Goal: Task Accomplishment & Management: Use online tool/utility

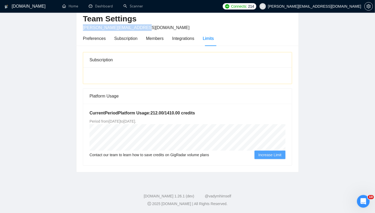
scroll to position [25, 0]
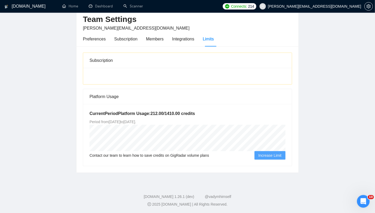
click at [359, 57] on main "Team Settings [PERSON_NAME][EMAIL_ADDRESS][DOMAIN_NAME] Preferences Subscriptio…" at bounding box center [187, 84] width 358 height 177
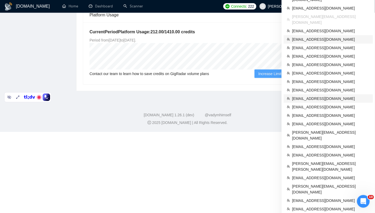
scroll to position [112, 0]
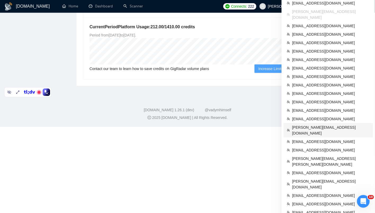
click at [302, 125] on span "[PERSON_NAME][EMAIL_ADDRESS][DOMAIN_NAME]" at bounding box center [331, 131] width 78 height 12
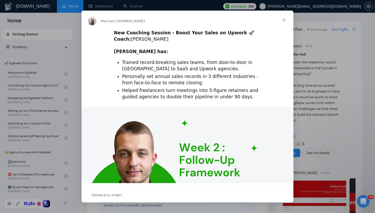
click at [283, 20] on span "Закрыть" at bounding box center [283, 20] width 19 height 19
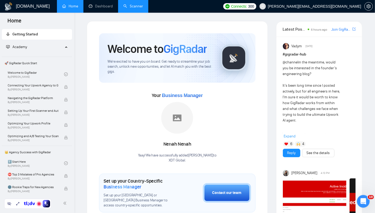
click at [127, 7] on link "Scanner" at bounding box center [133, 6] width 20 height 5
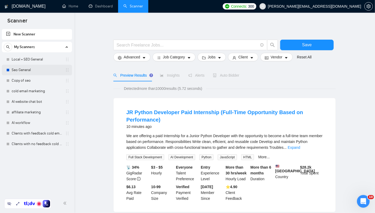
click at [19, 70] on link "Seo General" at bounding box center [37, 70] width 50 height 11
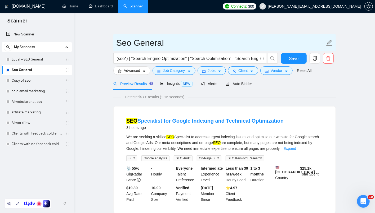
click at [132, 44] on input "Seo General" at bounding box center [220, 42] width 209 height 13
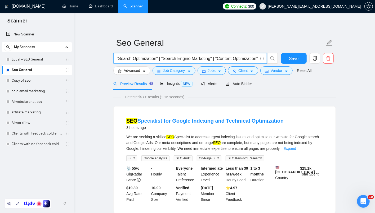
scroll to position [0, 79]
drag, startPoint x: 223, startPoint y: 57, endPoint x: 266, endPoint y: 58, distance: 43.2
click at [266, 58] on span "(seo*) | "Search Engine Optimization" | "Search Optimization" | "Search Engine …" at bounding box center [190, 58] width 154 height 11
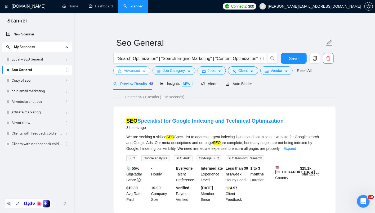
scroll to position [0, 0]
click at [137, 69] on span "Advanced" at bounding box center [132, 71] width 16 height 6
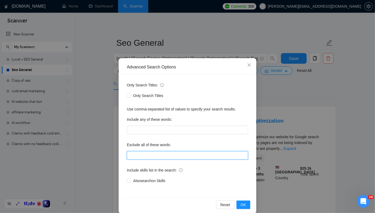
click at [165, 156] on input "text" at bounding box center [187, 155] width 121 height 8
click at [248, 64] on icon "close" at bounding box center [249, 65] width 4 height 4
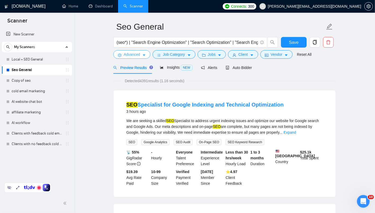
scroll to position [18, 0]
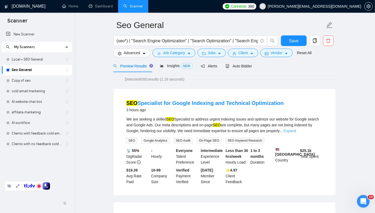
click at [296, 129] on link "Expand" at bounding box center [290, 131] width 12 height 4
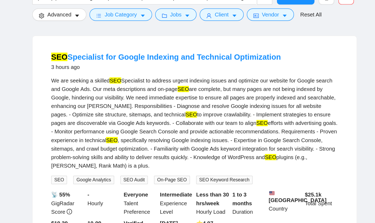
scroll to position [47, 0]
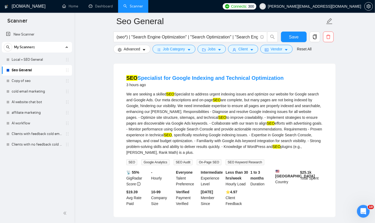
click at [239, 127] on div "We are seeking a skilled SEO Specialist to address urgent indexing issues and o…" at bounding box center [224, 123] width 196 height 64
click at [195, 122] on div "We are seeking a skilled SEO Specialist to address urgent indexing issues and o…" at bounding box center [224, 123] width 196 height 64
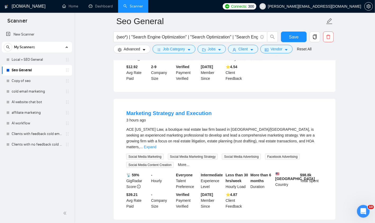
scroll to position [286, 0]
click at [156, 144] on link "Expand" at bounding box center [150, 146] width 12 height 4
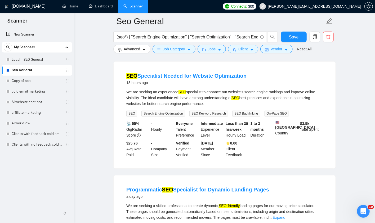
scroll to position [607, 0]
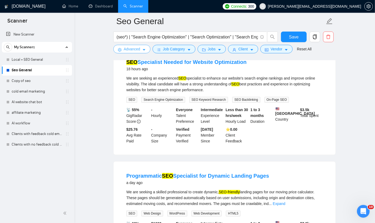
click at [127, 49] on span "Advanced" at bounding box center [132, 49] width 16 height 6
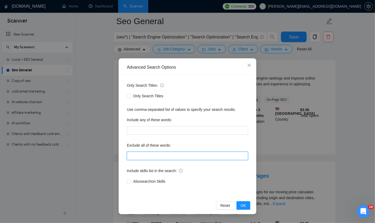
click at [141, 156] on input "text" at bounding box center [187, 155] width 121 height 8
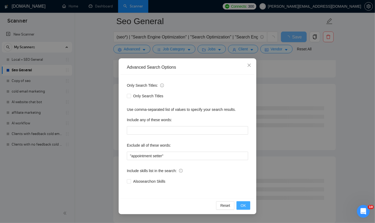
click at [241, 206] on span "OK" at bounding box center [243, 205] width 5 height 6
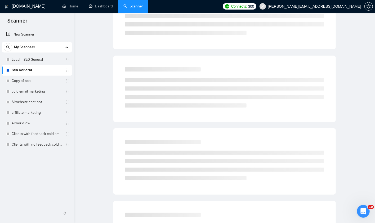
scroll to position [0, 0]
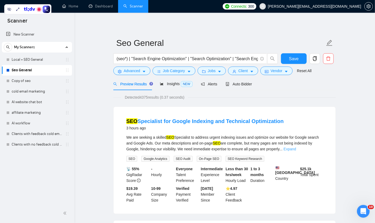
click at [296, 147] on link "Expand" at bounding box center [290, 149] width 12 height 4
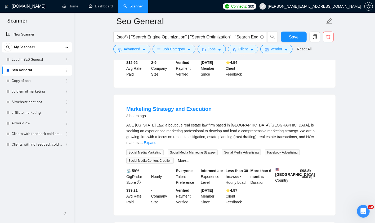
scroll to position [294, 0]
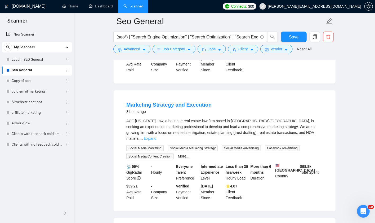
click at [156, 137] on link "Expand" at bounding box center [150, 138] width 12 height 4
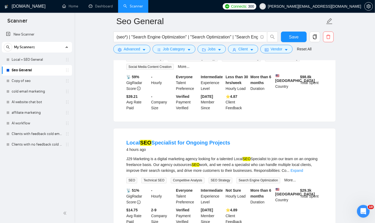
scroll to position [415, 0]
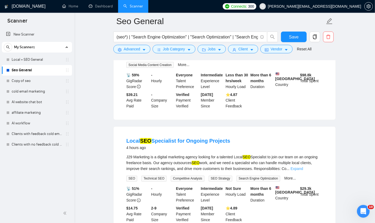
click at [303, 171] on link "Expand" at bounding box center [296, 169] width 12 height 4
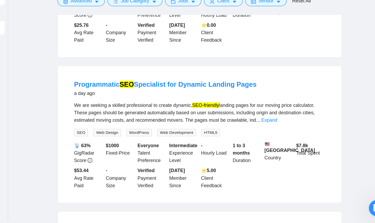
scroll to position [728, 0]
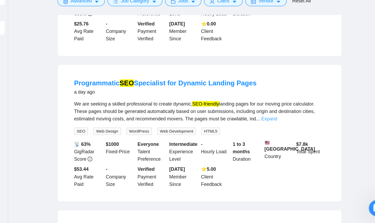
click at [285, 143] on link "Expand" at bounding box center [279, 141] width 12 height 4
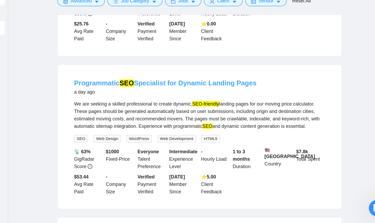
drag, startPoint x: 120, startPoint y: 123, endPoint x: 164, endPoint y: 122, distance: 44.0
click at [164, 122] on li "Programmatic SEO Specialist for Dynamic Landing Pages a day ago We are seeking …" at bounding box center [224, 155] width 209 height 100
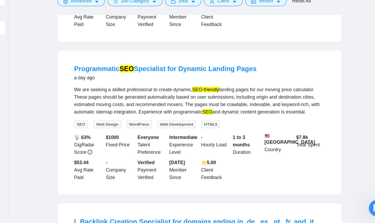
scroll to position [740, 0]
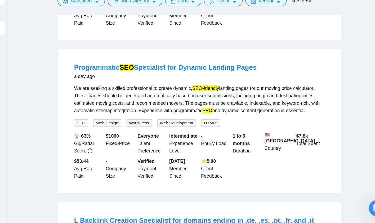
drag, startPoint x: 247, startPoint y: 145, endPoint x: 271, endPoint y: 145, distance: 23.6
click at [271, 138] on div "We are seeking a skilled professional to create dynamic, SEO-friendly landing p…" at bounding box center [224, 125] width 196 height 23
drag, startPoint x: 119, startPoint y: 112, endPoint x: 172, endPoint y: 109, distance: 52.8
click at [172, 109] on div "Programmatic SEO Specialist for Dynamic Landing Pages a day ago We are seeking …" at bounding box center [225, 143] width 222 height 113
copy link "Programmatic SEO"
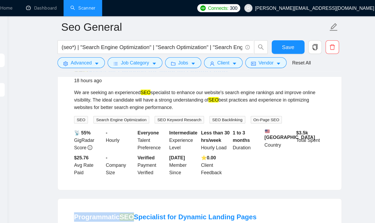
scroll to position [666, 0]
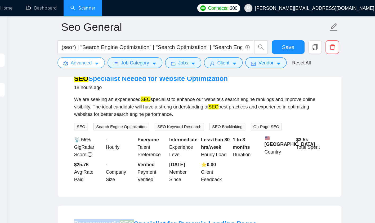
click at [136, 49] on span "Advanced" at bounding box center [132, 49] width 16 height 6
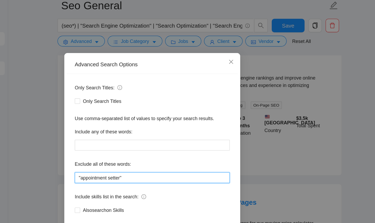
click at [171, 156] on input ""appointment setter"" at bounding box center [187, 155] width 121 height 8
paste input "Programmatic SEO"
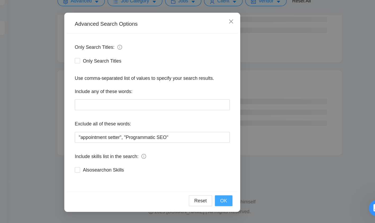
click at [245, 205] on span "OK" at bounding box center [243, 205] width 5 height 6
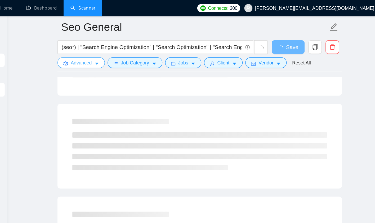
scroll to position [0, 0]
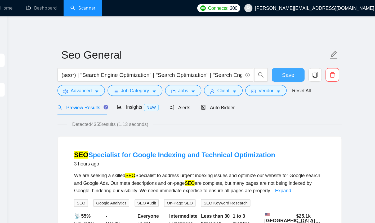
click at [297, 56] on span "Save" at bounding box center [294, 58] width 10 height 7
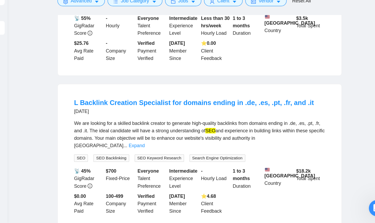
scroll to position [580, 0]
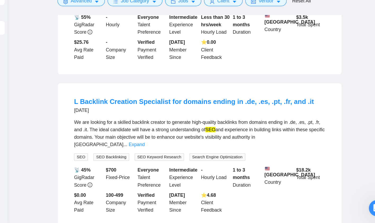
click at [181, 160] on link "Expand" at bounding box center [175, 161] width 12 height 4
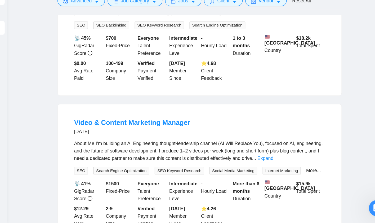
scroll to position [689, 0]
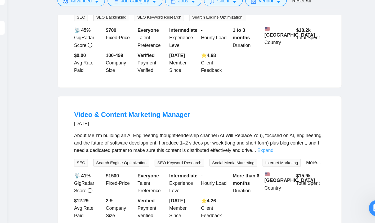
click at [282, 168] on link "Expand" at bounding box center [276, 166] width 12 height 4
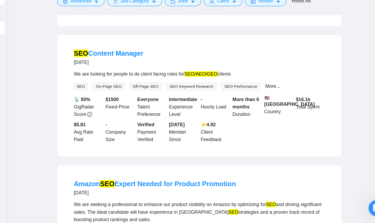
scroll to position [1029, 0]
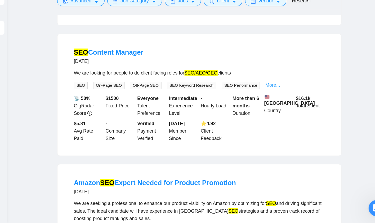
click at [283, 117] on link "More..." at bounding box center [282, 115] width 12 height 4
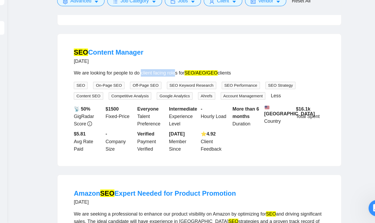
drag, startPoint x: 181, startPoint y: 130, endPoint x: 210, endPoint y: 131, distance: 29.1
click at [210, 108] on div "We are looking for people to do client facing roles for SEO/AEO/GEO clients" at bounding box center [224, 105] width 196 height 6
drag, startPoint x: 211, startPoint y: 130, endPoint x: 181, endPoint y: 129, distance: 29.7
click at [181, 108] on div "We are looking for people to do client facing roles for SEO/AEO/GEO clients" at bounding box center [224, 105] width 196 height 6
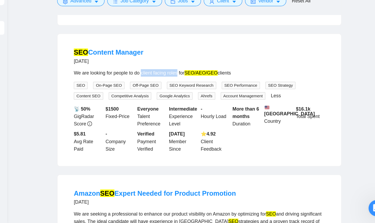
copy div "client facing roles"
click at [136, 51] on span "Advanced" at bounding box center [132, 49] width 16 height 6
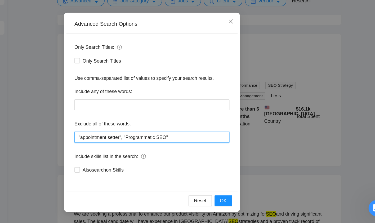
click at [207, 155] on input ""appointment setter", "Programmatic SEO"" at bounding box center [187, 155] width 121 height 8
paste input "client facing roles"
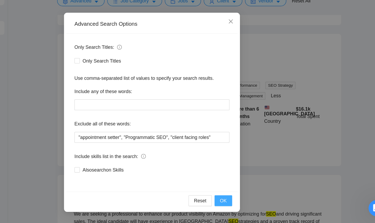
click at [242, 205] on span "OK" at bounding box center [243, 205] width 5 height 6
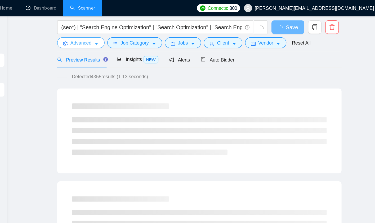
scroll to position [0, 0]
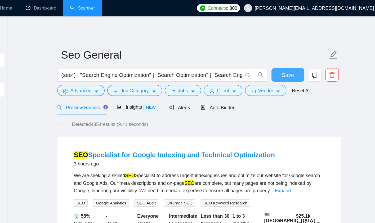
click at [290, 57] on span "Save" at bounding box center [294, 58] width 10 height 7
click at [136, 71] on span "Advanced" at bounding box center [132, 71] width 16 height 6
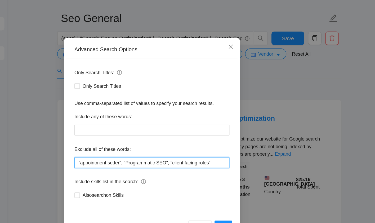
click at [242, 157] on input ""appointment setter", "Programmatic SEO", "client facing roles"" at bounding box center [187, 155] width 121 height 8
type input ""appointment setter", "Programmatic SEO", "client facing roles","
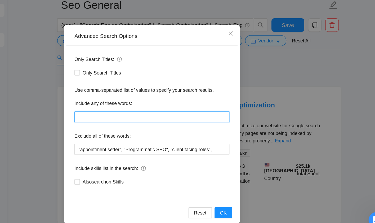
click at [208, 132] on input "text" at bounding box center [187, 130] width 121 height 8
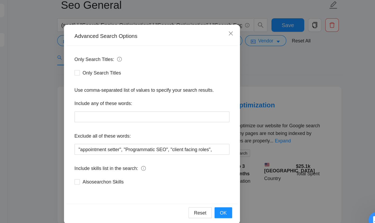
click at [208, 137] on div "Only Search Titles: Only Search Titles Use comma-separated list of values to sp…" at bounding box center [187, 136] width 134 height 123
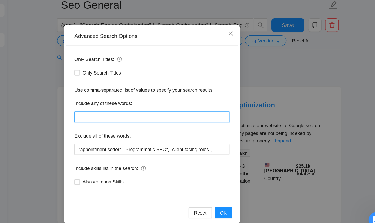
click at [210, 131] on input "text" at bounding box center [187, 130] width 121 height 8
type input "B2B"
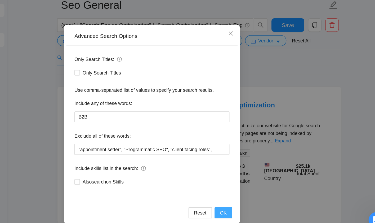
click at [242, 207] on span "OK" at bounding box center [243, 205] width 5 height 6
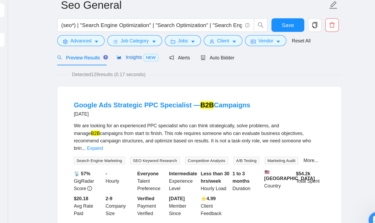
click at [171, 84] on span "Insights NEW" at bounding box center [176, 84] width 32 height 4
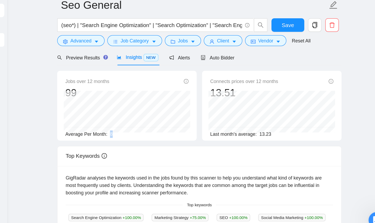
drag, startPoint x: 154, startPoint y: 144, endPoint x: 161, endPoint y: 144, distance: 7.4
click at [161, 144] on div "Average Per Month: 8" at bounding box center [168, 144] width 96 height 6
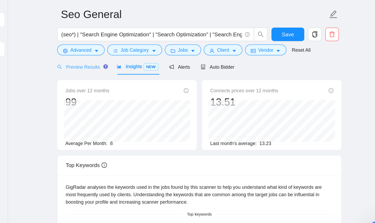
click at [140, 87] on div "Preview Results" at bounding box center [132, 84] width 38 height 12
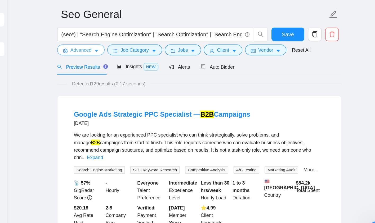
click at [141, 70] on button "Advanced" at bounding box center [131, 70] width 37 height 8
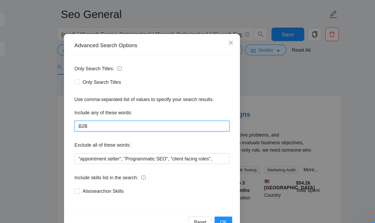
drag, startPoint x: 138, startPoint y: 132, endPoint x: 123, endPoint y: 127, distance: 16.1
click at [123, 127] on div "Only Search Titles: Only Search Titles Use comma-separated list of values to sp…" at bounding box center [187, 136] width 134 height 123
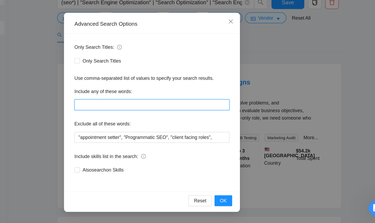
scroll to position [14, 0]
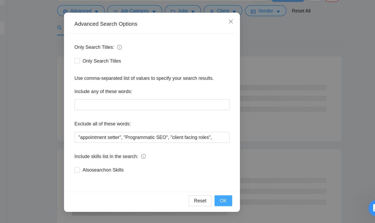
click at [244, 207] on span "OK" at bounding box center [243, 205] width 5 height 6
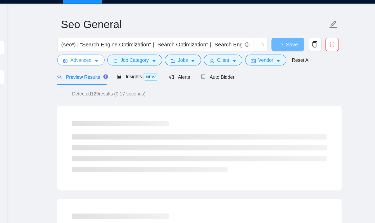
scroll to position [0, 0]
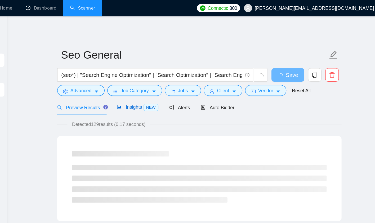
click at [168, 84] on span "Insights NEW" at bounding box center [176, 84] width 32 height 4
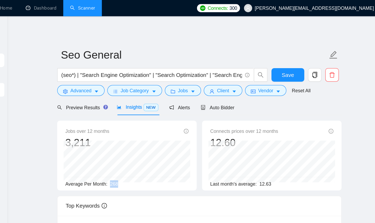
drag, startPoint x: 155, startPoint y: 144, endPoint x: 165, endPoint y: 145, distance: 9.3
click at [165, 145] on div "Average Per Month: 268" at bounding box center [168, 144] width 96 height 6
click at [158, 146] on div "Average Per Month: 268" at bounding box center [168, 144] width 96 height 6
click at [142, 84] on span "Preview Results" at bounding box center [132, 84] width 38 height 4
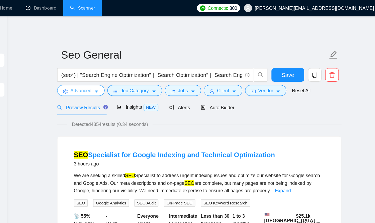
click at [142, 70] on button "Advanced" at bounding box center [131, 70] width 37 height 8
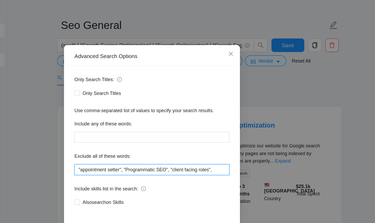
drag, startPoint x: 170, startPoint y: 155, endPoint x: 201, endPoint y: 156, distance: 31.0
click at [201, 156] on input ""appointment setter", "Programmatic SEO", "client facing roles"," at bounding box center [187, 155] width 121 height 8
click at [194, 157] on input ""appointment setter", "Programmatic SEO", "client facing roles"," at bounding box center [187, 155] width 121 height 8
drag, startPoint x: 194, startPoint y: 157, endPoint x: 170, endPoint y: 155, distance: 24.2
click at [170, 155] on input ""appointment setter", "Programmatic SEO", "client facing roles"," at bounding box center [187, 155] width 121 height 8
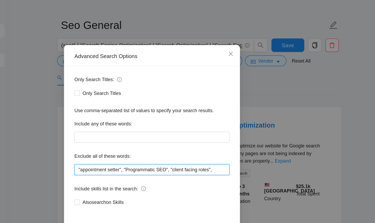
click at [237, 155] on input ""appointment setter", "Programmatic SEO", "client facing roles"," at bounding box center [187, 155] width 121 height 8
click at [243, 155] on input ""appointment setter", "Programmatic SEO", "client facing roles"," at bounding box center [187, 155] width 121 height 8
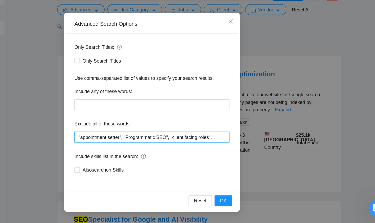
scroll to position [16, 0]
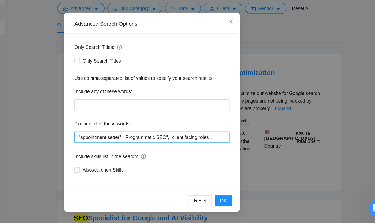
click at [190, 154] on input ""appointment setter", "Programmatic SEO", "client facing roles"," at bounding box center [187, 155] width 121 height 8
drag, startPoint x: 167, startPoint y: 156, endPoint x: 133, endPoint y: 152, distance: 34.1
click at [133, 152] on input ""appointment setter", "Programmatic SEO", "client facing roles"," at bounding box center [187, 155] width 121 height 8
click at [242, 156] on input ""appointment setter", "Programmatic SEO", "client facing roles"," at bounding box center [187, 155] width 121 height 8
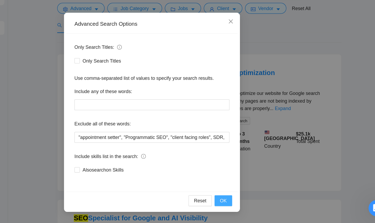
click at [245, 205] on span "OK" at bounding box center [243, 205] width 5 height 6
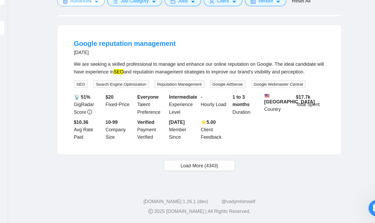
scroll to position [1106, 0]
click at [320, 100] on div "We are seeking a skilled professional to manage and enhance our online reputati…" at bounding box center [224, 102] width 196 height 12
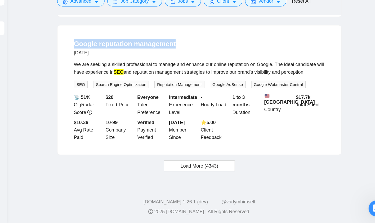
drag, startPoint x: 120, startPoint y: 79, endPoint x: 208, endPoint y: 79, distance: 87.6
click at [208, 79] on li "Google reputation management [DATE] We are seeking a skilled professional to ma…" at bounding box center [224, 118] width 209 height 88
click at [120, 78] on li "Google reputation management [DATE] We are seeking a skilled professional to ma…" at bounding box center [224, 118] width 209 height 88
drag, startPoint x: 120, startPoint y: 78, endPoint x: 205, endPoint y: 77, distance: 85.3
click at [205, 77] on li "Google reputation management [DATE] We are seeking a skilled professional to ma…" at bounding box center [224, 118] width 209 height 88
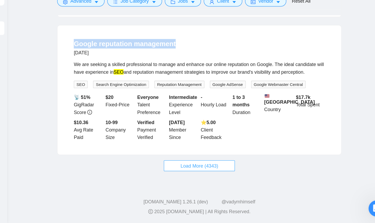
click at [221, 177] on span "Load More (4343)" at bounding box center [224, 178] width 29 height 6
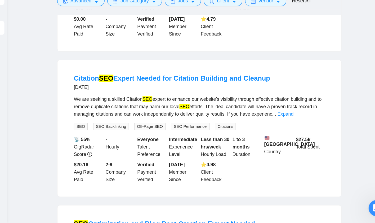
scroll to position [1282, 0]
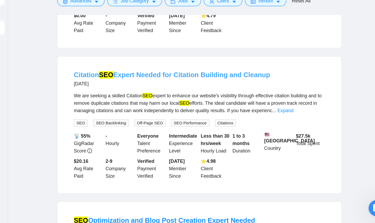
drag, startPoint x: 123, startPoint y: 131, endPoint x: 146, endPoint y: 127, distance: 23.3
click at [146, 127] on li "Citation SEO Expert Needed for Citation Building and Cleanup [DATE] We are seek…" at bounding box center [224, 146] width 209 height 94
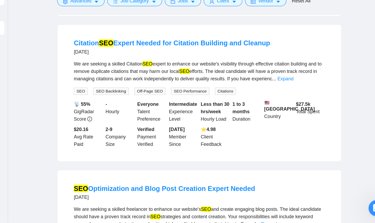
scroll to position [1307, 0]
click at [298, 112] on link "Expand" at bounding box center [292, 110] width 12 height 4
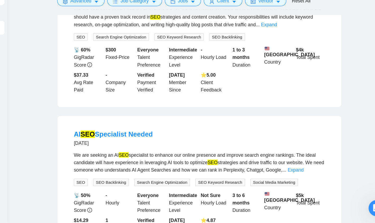
scroll to position [1470, 0]
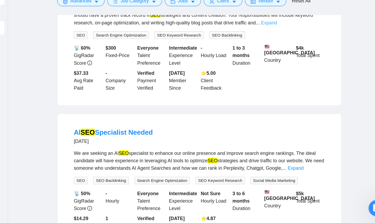
click at [285, 68] on link "Expand" at bounding box center [279, 66] width 12 height 4
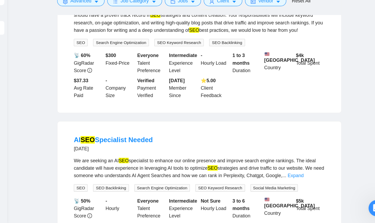
drag, startPoint x: 274, startPoint y: 84, endPoint x: 258, endPoint y: 83, distance: 15.6
click at [258, 75] on div "We are seeking a skilled freelancer to enhance our website's SEO and create eng…" at bounding box center [224, 62] width 196 height 23
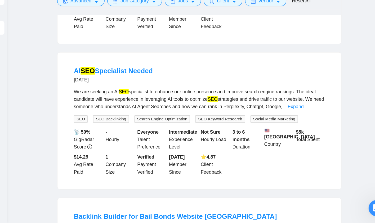
scroll to position [1526, 0]
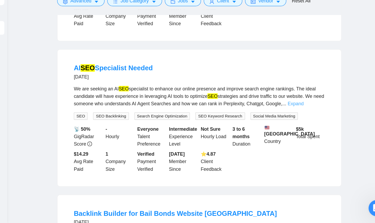
click at [306, 131] on link "Expand" at bounding box center [300, 129] width 12 height 4
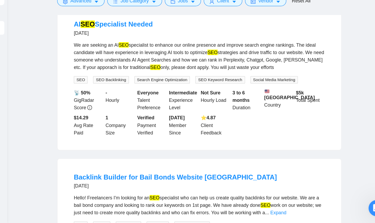
scroll to position [1562, 0]
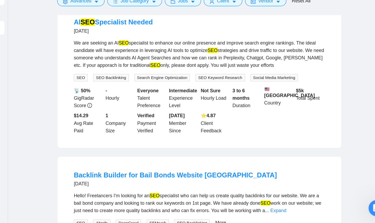
click at [247, 102] on div "We are seeking an AI SEO specialist to enhance our online presence and improve …" at bounding box center [224, 90] width 196 height 23
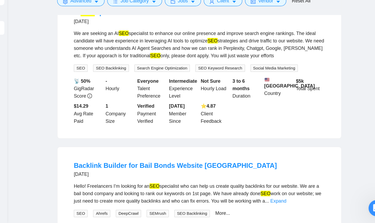
scroll to position [1570, 0]
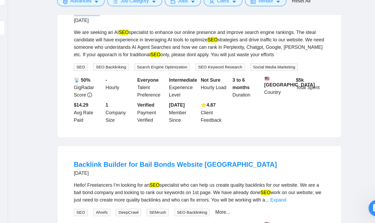
drag, startPoint x: 125, startPoint y: 91, endPoint x: 144, endPoint y: 90, distance: 18.8
click at [144, 90] on li "AI SEO Specialist Needed [DATE] We are seeking an AI SEO specialist to enhance …" at bounding box center [224, 100] width 209 height 100
drag, startPoint x: 156, startPoint y: 108, endPoint x: 174, endPoint y: 110, distance: 17.6
click at [174, 94] on div "We are seeking an AI SEO specialist to enhance our online presence and improve …" at bounding box center [224, 82] width 196 height 23
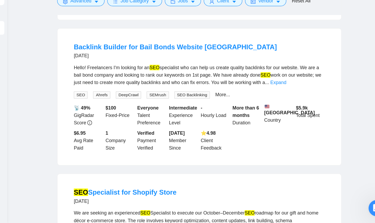
scroll to position [1669, 0]
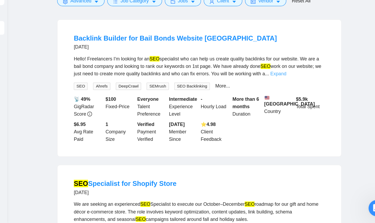
click at [293, 108] on link "Expand" at bounding box center [286, 106] width 12 height 4
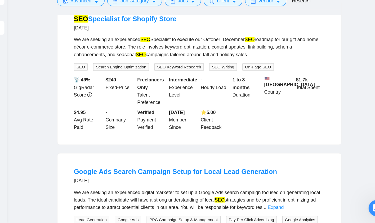
scroll to position [1845, 0]
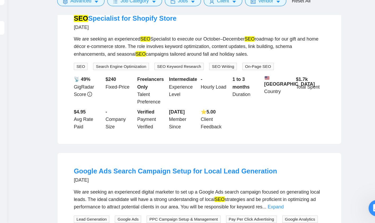
drag, startPoint x: 231, startPoint y: 125, endPoint x: 266, endPoint y: 127, distance: 34.7
click at [266, 93] on div "We are seeking an experienced SEO Specialist to execute our October–December SE…" at bounding box center [224, 84] width 196 height 17
drag, startPoint x: 266, startPoint y: 127, endPoint x: 231, endPoint y: 126, distance: 34.7
click at [231, 93] on div "We are seeking an experienced SEO Specialist to execute our October–December SE…" at bounding box center [224, 84] width 196 height 17
click at [139, 50] on span "Advanced" at bounding box center [132, 49] width 16 height 6
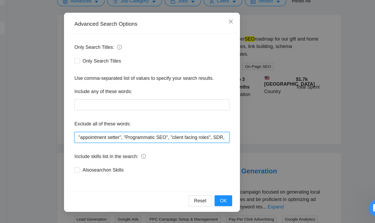
scroll to position [0, 4]
drag, startPoint x: 238, startPoint y: 155, endPoint x: 256, endPoint y: 157, distance: 17.6
click at [256, 157] on div "Advanced Search Options Only Search Titles: Only Search Titles Use comma-separa…" at bounding box center [188, 136] width 138 height 156
click at [247, 156] on input ""appointment setter", "Programmatic SEO", "client facing roles", SDR," at bounding box center [187, 155] width 121 height 8
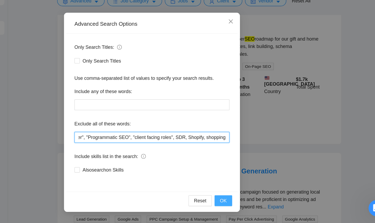
type input ""appointment setter", "Programmatic SEO", "client facing roles", SDR, Shopify, …"
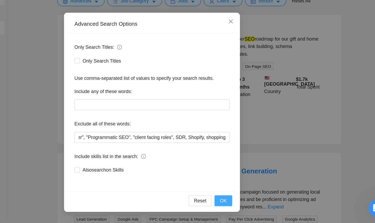
click at [244, 204] on span "OK" at bounding box center [243, 205] width 5 height 6
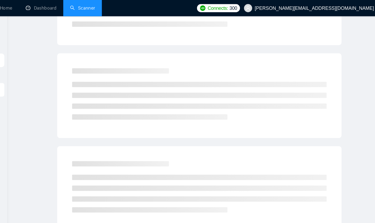
scroll to position [0, 0]
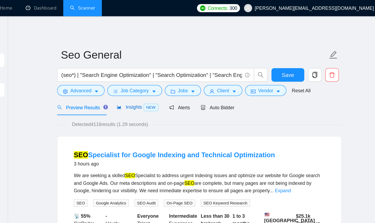
click at [176, 84] on span "Insights NEW" at bounding box center [176, 84] width 32 height 4
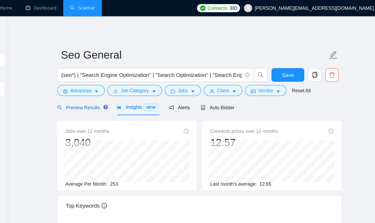
click at [131, 85] on span "Preview Results" at bounding box center [132, 84] width 38 height 4
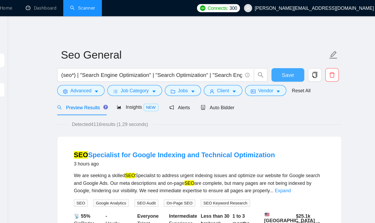
click at [289, 58] on span "Save" at bounding box center [294, 58] width 10 height 7
click at [213, 69] on span "Jobs" at bounding box center [212, 71] width 8 height 6
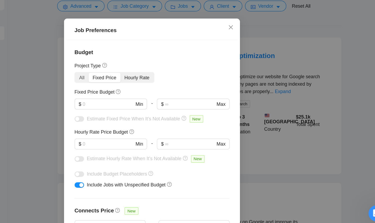
scroll to position [37, 0]
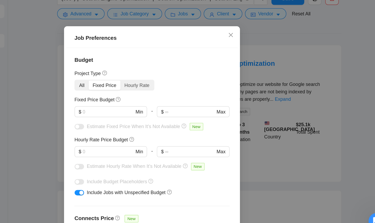
click at [134, 105] on div "All" at bounding box center [132, 104] width 11 height 7
click at [127, 101] on input "All" at bounding box center [127, 101] width 0 height 0
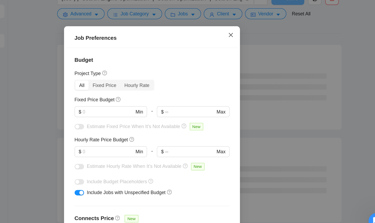
click at [251, 63] on span "Close" at bounding box center [249, 66] width 14 height 14
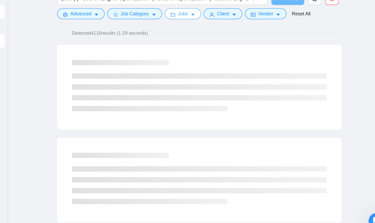
scroll to position [0, 0]
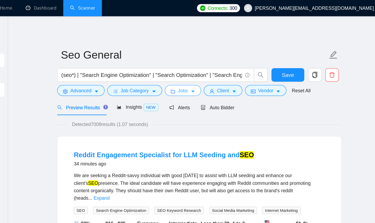
click at [216, 70] on span "Jobs" at bounding box center [212, 71] width 8 height 6
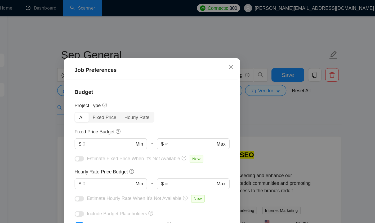
scroll to position [13, 0]
click at [152, 110] on input "text" at bounding box center [153, 112] width 40 height 6
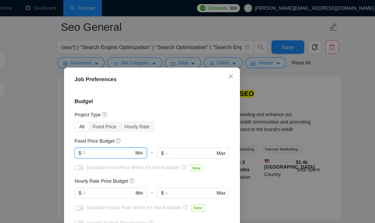
scroll to position [32, 0]
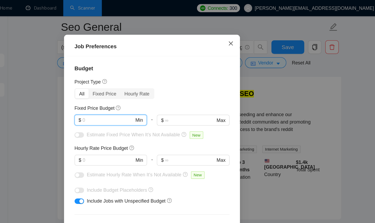
click at [247, 32] on icon "close" at bounding box center [249, 34] width 4 height 4
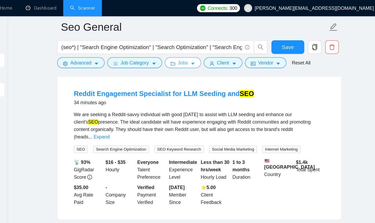
scroll to position [5, 0]
click at [209, 49] on span "Jobs" at bounding box center [212, 49] width 8 height 6
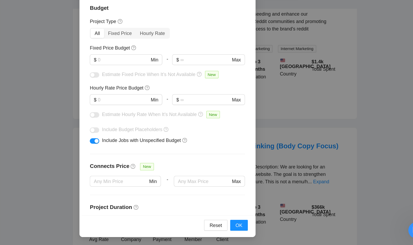
scroll to position [0, 0]
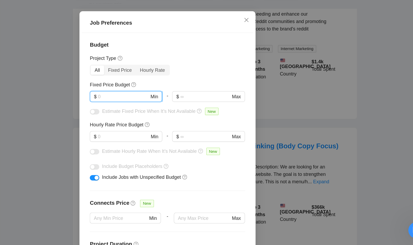
click at [178, 127] on input "text" at bounding box center [172, 129] width 40 height 6
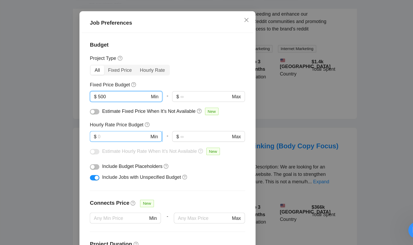
type input "500"
click at [160, 161] on input "text" at bounding box center [172, 160] width 40 height 6
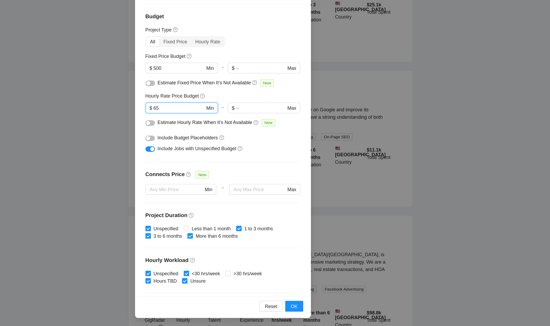
scroll to position [16, 0]
type input "65"
click at [229, 193] on div "Budget Project Type All Fixed Price Hourly Rate Fixed Price Budget $ 500 Min - …" at bounding box center [275, 189] width 134 height 229
click at [217, 188] on button "button" at bounding box center [217, 188] width 7 height 4
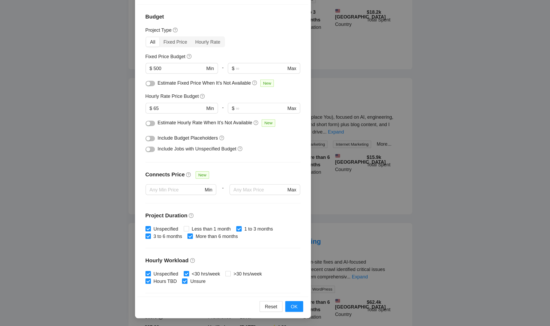
click at [218, 187] on div "button" at bounding box center [216, 187] width 3 height 3
click at [328, 213] on span "OK" at bounding box center [330, 311] width 5 height 6
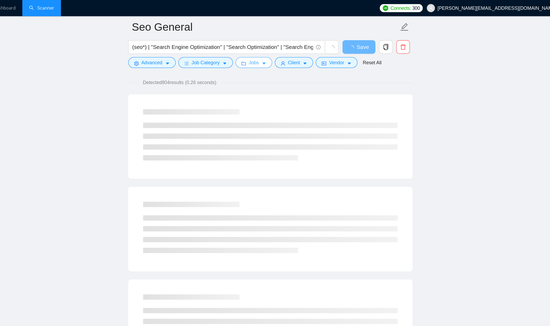
scroll to position [0, 0]
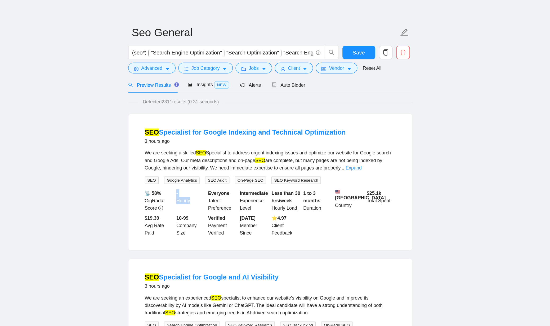
drag, startPoint x: 250, startPoint y: 177, endPoint x: 238, endPoint y: 170, distance: 13.7
click at [238, 170] on div "- Hourly" at bounding box center [250, 174] width 25 height 17
click at [375, 150] on link "Expand" at bounding box center [377, 149] width 12 height 4
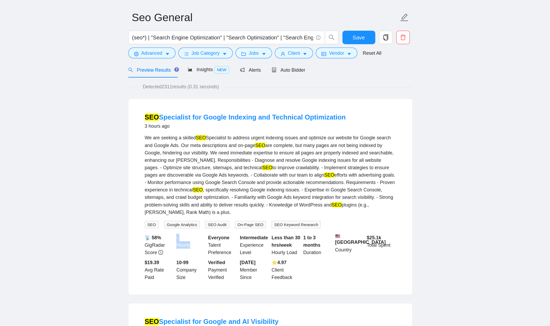
drag, startPoint x: 251, startPoint y: 222, endPoint x: 238, endPoint y: 216, distance: 13.6
click at [238, 213] on div "- Hourly" at bounding box center [250, 220] width 25 height 17
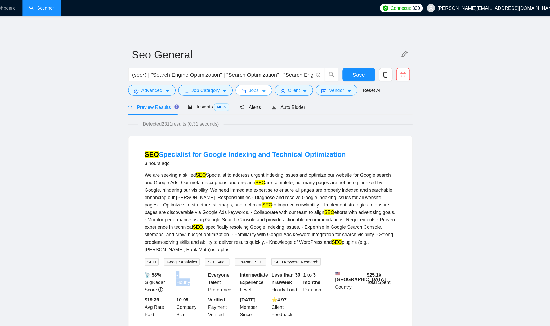
click at [299, 72] on span "Jobs" at bounding box center [299, 71] width 8 height 6
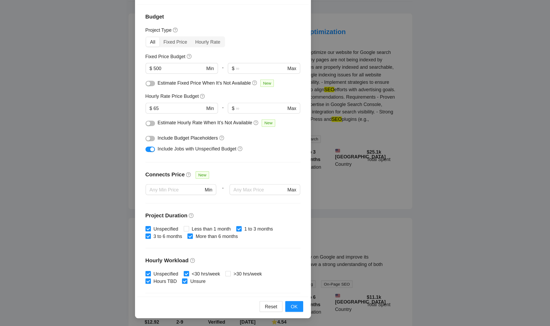
scroll to position [52, 0]
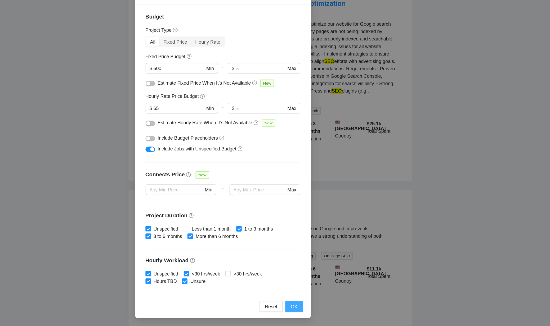
click at [332, 213] on span "OK" at bounding box center [330, 311] width 5 height 6
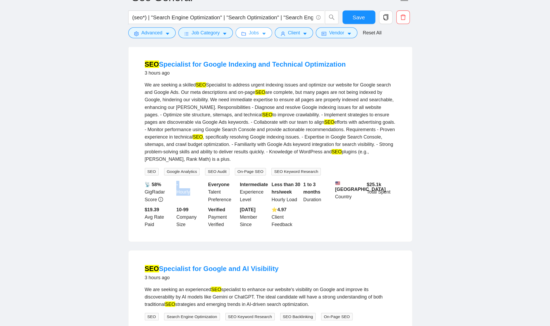
scroll to position [0, 0]
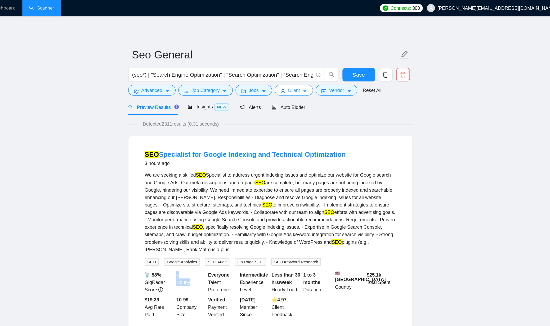
click at [340, 71] on icon "caret-down" at bounding box center [339, 72] width 4 height 4
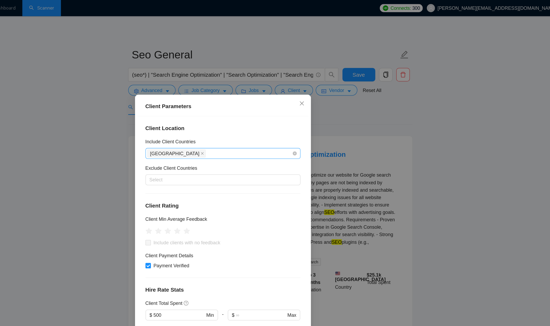
click at [261, 121] on div "[GEOGRAPHIC_DATA]" at bounding box center [272, 120] width 113 height 7
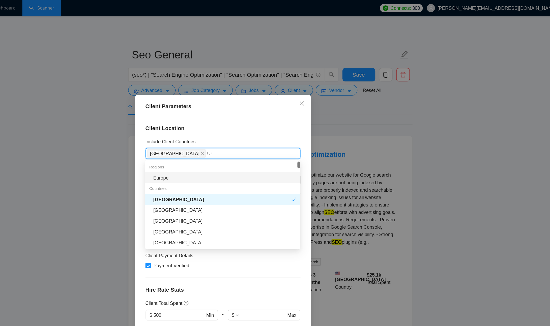
type input "Uni"
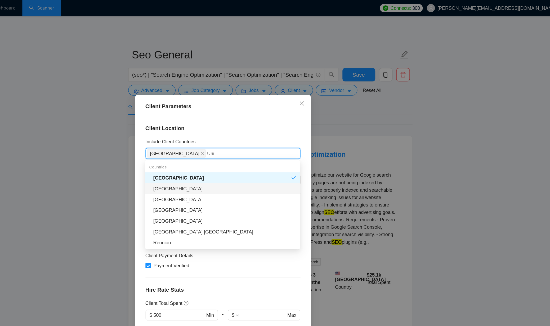
click at [257, 148] on div "[GEOGRAPHIC_DATA]" at bounding box center [277, 148] width 112 height 6
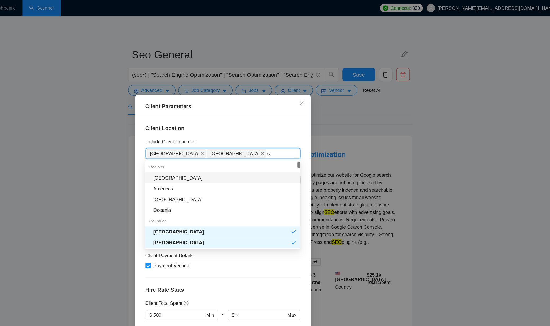
type input "can"
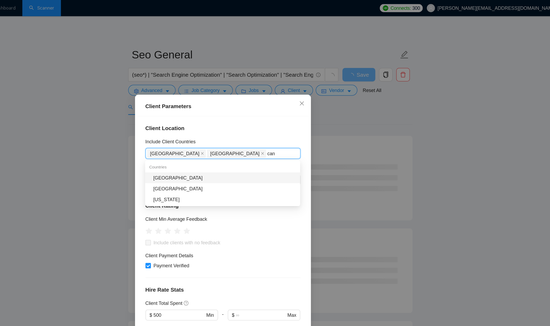
click at [258, 142] on div "[GEOGRAPHIC_DATA]" at bounding box center [277, 139] width 112 height 6
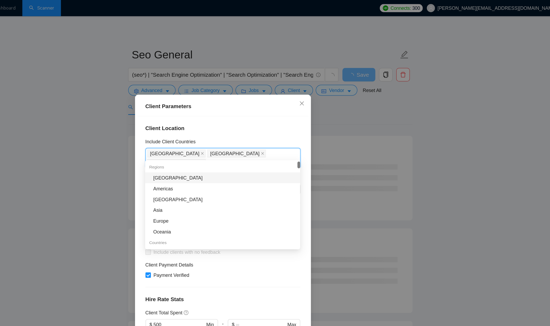
click at [312, 108] on div "Include Client Countries" at bounding box center [274, 112] width 121 height 8
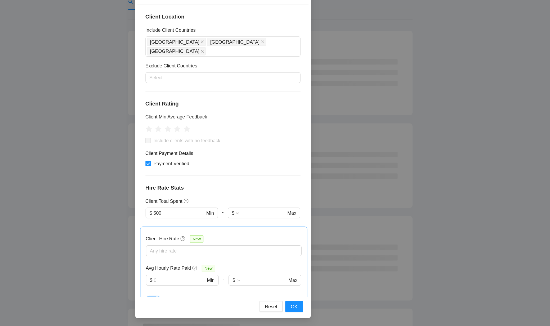
scroll to position [29, 0]
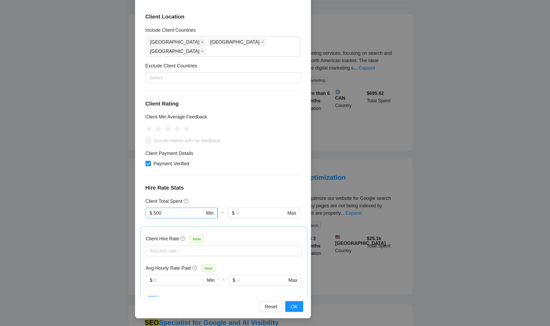
click at [232, 213] on input "500" at bounding box center [241, 238] width 40 height 6
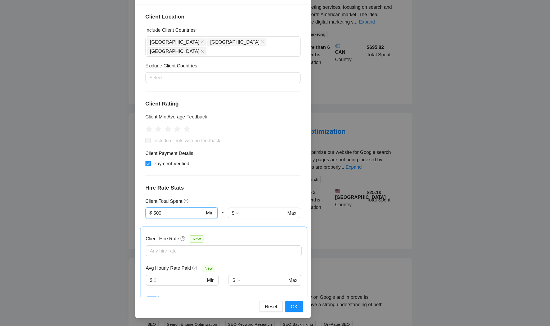
scroll to position [66, 0]
click at [331, 213] on span "OK" at bounding box center [330, 311] width 5 height 6
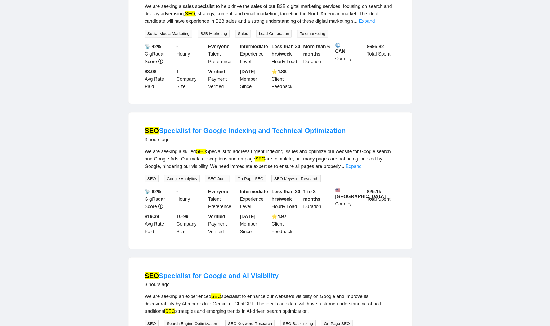
scroll to position [0, 0]
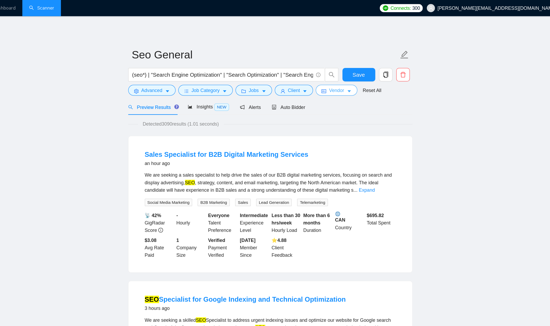
click at [357, 74] on button "Vendor" at bounding box center [364, 70] width 32 height 8
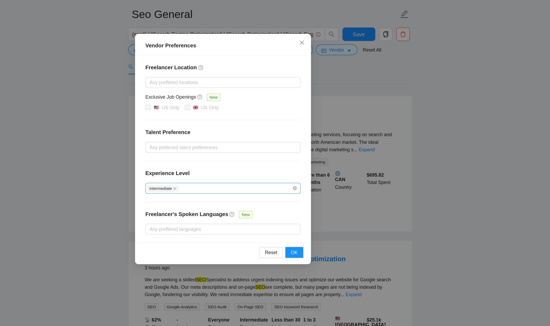
click at [271, 180] on div "Intermediate" at bounding box center [272, 179] width 113 height 6
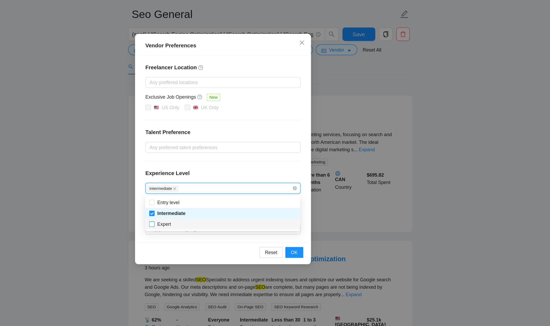
click at [220, 208] on input "Expert" at bounding box center [219, 207] width 4 height 4
checkbox input "true"
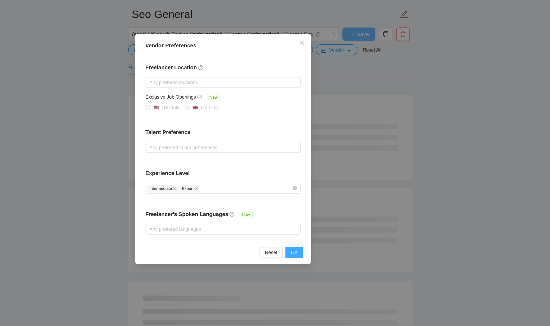
click at [330, 213] on button "OK" at bounding box center [331, 229] width 14 height 8
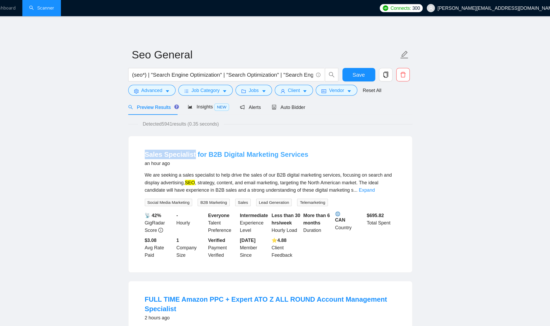
drag, startPoint x: 210, startPoint y: 123, endPoint x: 252, endPoint y: 123, distance: 42.1
click at [252, 123] on li "Sales Specialist for B2B Digital Marketing Services an hour ago We are seeking …" at bounding box center [312, 160] width 209 height 94
copy link "Sales Specialist"
click at [229, 70] on button "Advanced" at bounding box center [219, 70] width 37 height 8
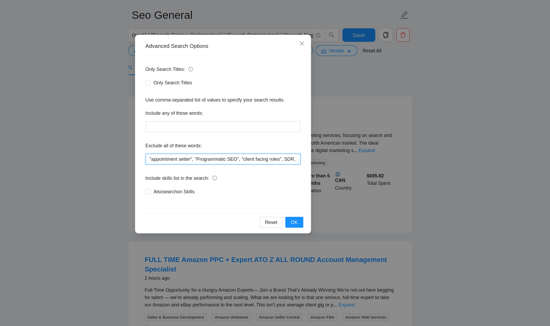
click at [217, 157] on input ""appointment setter", "Programmatic SEO", "client facing roles", SDR, Shopify, …" at bounding box center [274, 155] width 121 height 8
paste input "Sales Specialist"
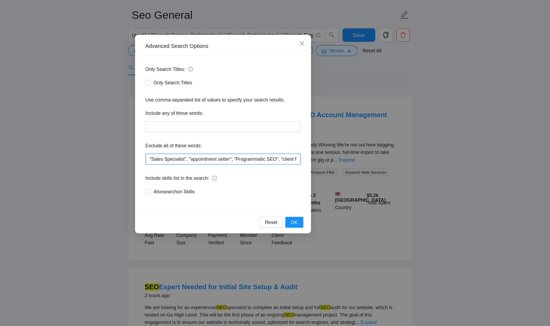
drag, startPoint x: 249, startPoint y: 156, endPoint x: 191, endPoint y: 151, distance: 58.2
click at [191, 151] on div "Advanced Search Options Only Search Titles: Only Search Titles Use comma-separa…" at bounding box center [275, 163] width 550 height 326
click at [341, 63] on span "Close" at bounding box center [337, 65] width 14 height 14
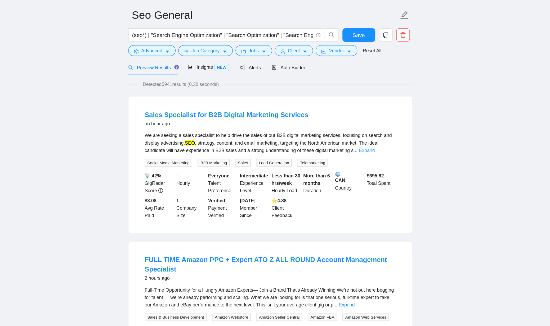
click at [375, 149] on link "Expand" at bounding box center [387, 149] width 12 height 4
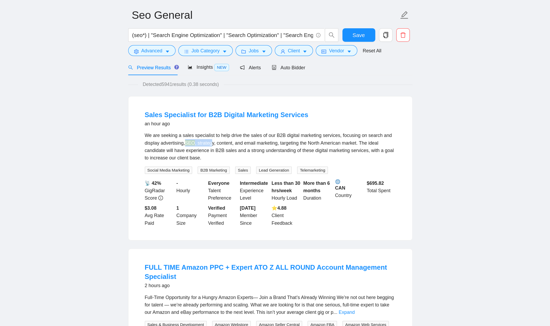
drag, startPoint x: 254, startPoint y: 142, endPoint x: 276, endPoint y: 142, distance: 21.7
click at [276, 142] on div "We are seeking a sales specialist to help drive the sales of our B2B digital ma…" at bounding box center [312, 145] width 196 height 23
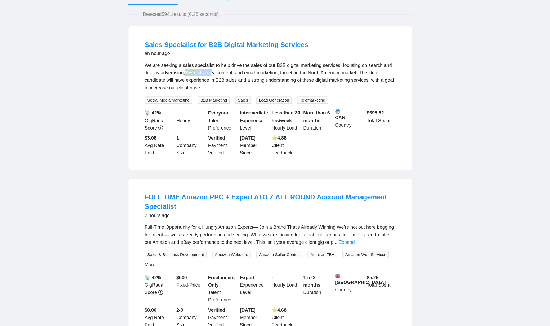
scroll to position [60, 0]
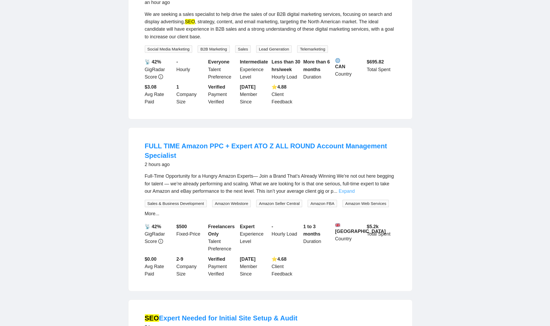
click at [375, 213] on link "Expand" at bounding box center [372, 220] width 12 height 4
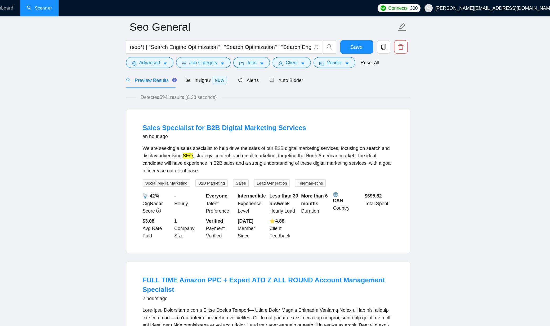
scroll to position [24, 0]
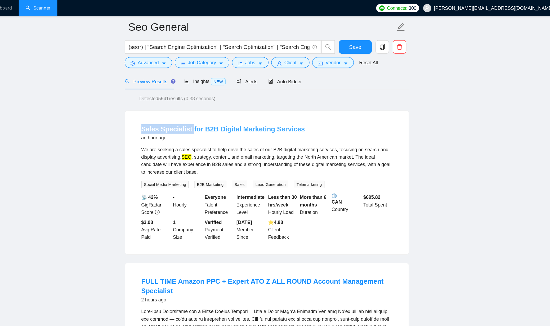
drag, startPoint x: 210, startPoint y: 100, endPoint x: 253, endPoint y: 99, distance: 42.9
click at [253, 99] on li "Sales Specialist for B2B Digital Marketing Services an hour ago We are seeking …" at bounding box center [312, 143] width 209 height 100
copy link "Sales Specialist"
click at [223, 49] on span "Advanced" at bounding box center [219, 49] width 16 height 6
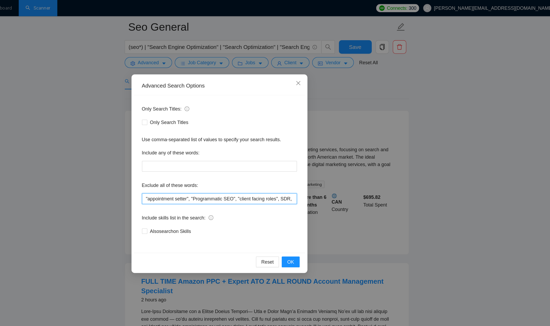
click at [217, 155] on input ""appointment setter", "Programmatic SEO", "client facing roles", SDR, Shopify, …" at bounding box center [274, 155] width 121 height 8
paste input "Sales Specialist"
click at [333, 205] on span "OK" at bounding box center [330, 205] width 5 height 6
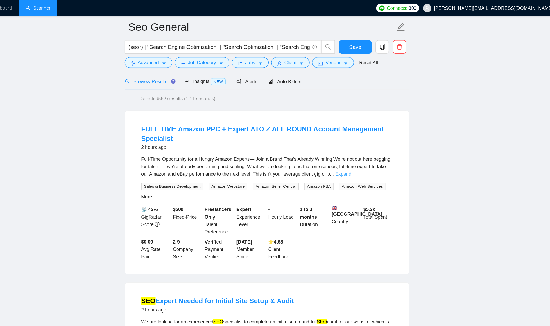
click at [375, 137] on link "Expand" at bounding box center [372, 136] width 12 height 4
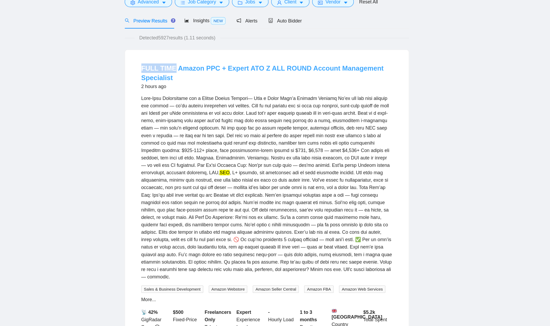
drag, startPoint x: 208, startPoint y: 102, endPoint x: 240, endPoint y: 102, distance: 31.5
click at [240, 102] on li "FULL TIME Amazon PPC + Expert ATO Z ALL ROUND Account Management Specialist 2 h…" at bounding box center [312, 214] width 209 height 243
copy link "FULL TIME"
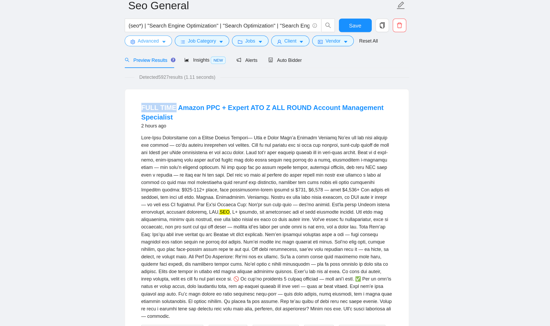
click at [227, 48] on span "Advanced" at bounding box center [219, 49] width 16 height 6
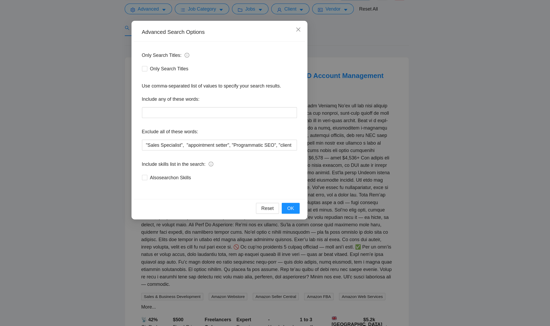
scroll to position [24, 0]
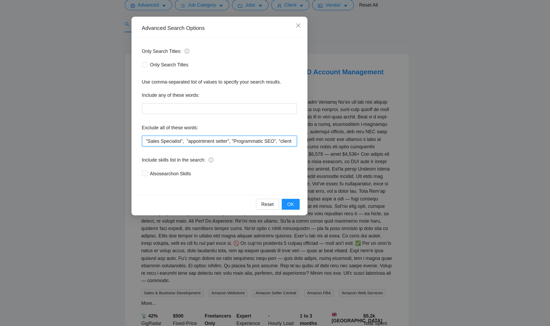
click at [216, 157] on input ""Sales Specialist", "appointment setter", "Programmatic SEO", "client facing ro…" at bounding box center [274, 155] width 121 height 8
paste input "FULL TIME"
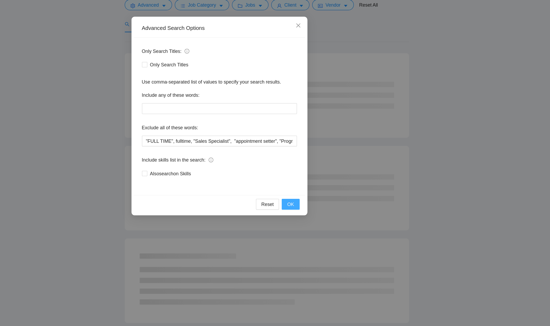
click at [335, 205] on button "OK" at bounding box center [331, 205] width 14 height 8
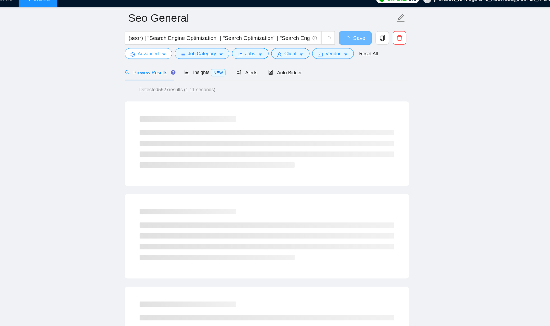
scroll to position [0, 0]
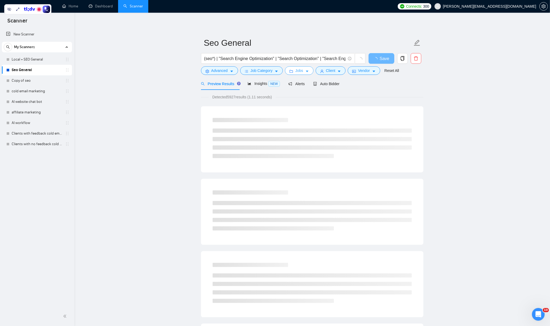
click at [302, 71] on span "Jobs" at bounding box center [299, 71] width 8 height 6
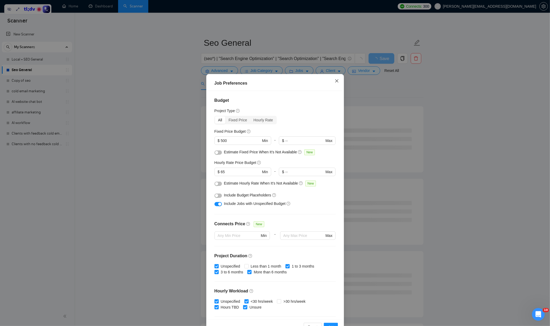
click at [338, 79] on icon "close" at bounding box center [337, 81] width 4 height 4
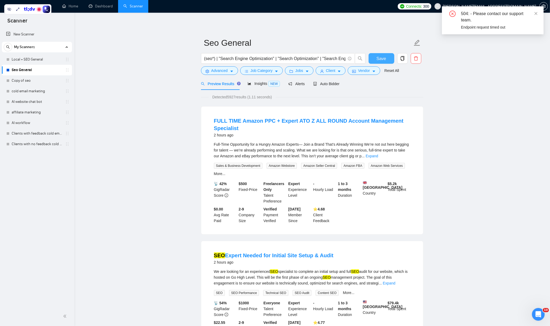
click at [375, 57] on span "Save" at bounding box center [382, 58] width 10 height 7
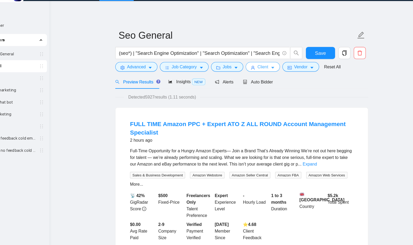
click at [272, 71] on icon "caret-down" at bounding box center [271, 72] width 4 height 4
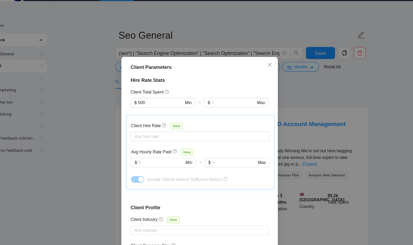
scroll to position [159, 0]
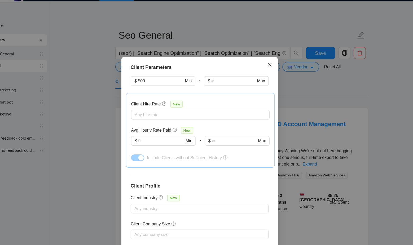
click at [268, 70] on icon "close" at bounding box center [268, 69] width 4 height 4
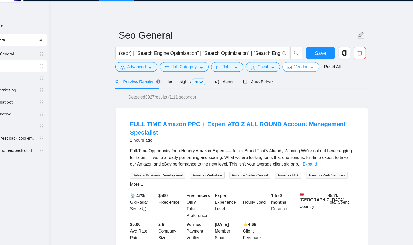
click at [303, 74] on button "Vendor" at bounding box center [295, 70] width 32 height 8
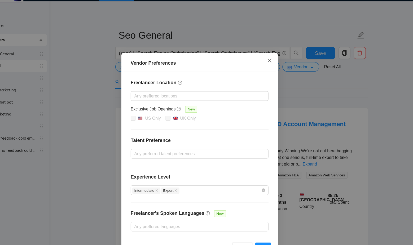
click at [271, 61] on span "Close" at bounding box center [268, 65] width 14 height 14
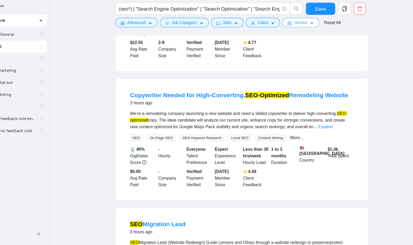
scroll to position [264, 0]
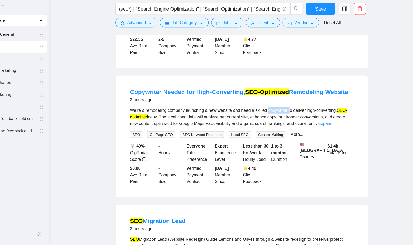
drag, startPoint x: 270, startPoint y: 130, endPoint x: 291, endPoint y: 129, distance: 20.4
click at [291, 129] on div "We’re a remodeling company launching a new website and need a skilled copywrite…" at bounding box center [243, 131] width 196 height 17
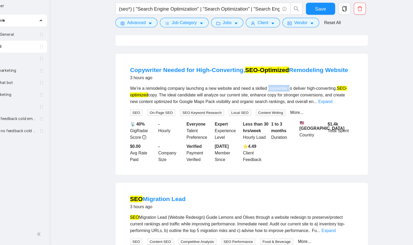
scroll to position [283, 0]
click at [323, 120] on link "Expand" at bounding box center [317, 118] width 12 height 4
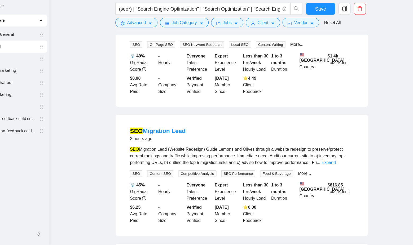
scroll to position [352, 0]
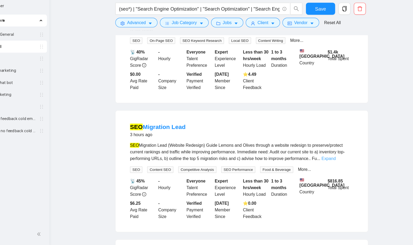
click at [326, 171] on link "Expand" at bounding box center [320, 169] width 12 height 4
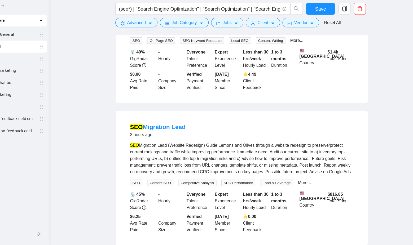
scroll to position [363, 0]
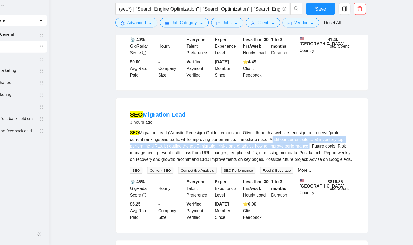
drag, startPoint x: 274, startPoint y: 159, endPoint x: 317, endPoint y: 166, distance: 43.7
click at [317, 166] on div "SEO Migration Lead (Website Redesign) Guide Lemons and Olives through a website…" at bounding box center [243, 157] width 196 height 29
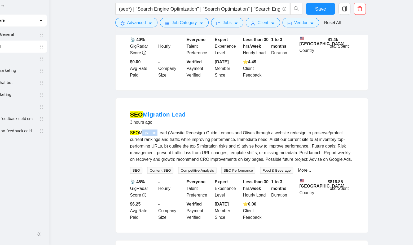
drag, startPoint x: 169, startPoint y: 154, endPoint x: 154, endPoint y: 153, distance: 15.4
click at [154, 153] on div "SEO Migration Lead (Website Redesign) Guide Lemons and Olives through a website…" at bounding box center [243, 157] width 196 height 29
copy div "Migration"
click at [158, 49] on span "Advanced" at bounding box center [150, 49] width 16 height 6
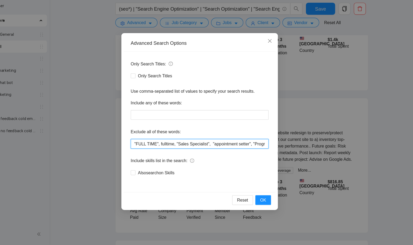
click at [149, 156] on input ""FULL TIME", fulltime, "Sales Specialist", "appointment setter", "Programmatic …" at bounding box center [206, 155] width 121 height 8
paste input "Migration"
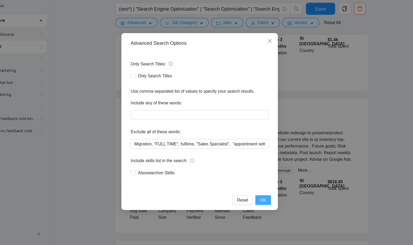
click at [265, 205] on button "OK" at bounding box center [262, 205] width 14 height 8
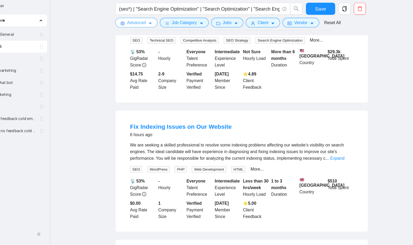
scroll to position [681, 0]
click at [334, 170] on link "Expand" at bounding box center [327, 168] width 12 height 4
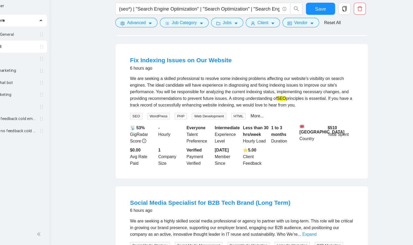
scroll to position [745, 0]
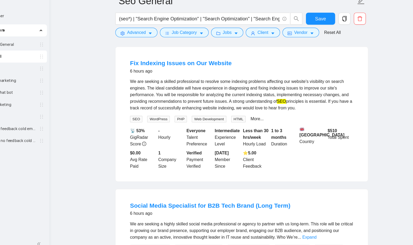
click at [140, 90] on li "Fix Indexing Issues on Our Website 6 hours ago We are seeking a skilled profess…" at bounding box center [243, 121] width 209 height 106
drag, startPoint x: 243, startPoint y: 122, endPoint x: 326, endPoint y: 126, distance: 83.0
click at [326, 118] on div "We are seeking a skilled professional to resolve some indexing problems affecti…" at bounding box center [243, 103] width 196 height 29
click at [137, 91] on div "Fix Indexing Issues on Our Website 6 hours ago We are seeking a skilled profess…" at bounding box center [243, 121] width 222 height 118
drag, startPoint x: 139, startPoint y: 88, endPoint x: 191, endPoint y: 89, distance: 52.7
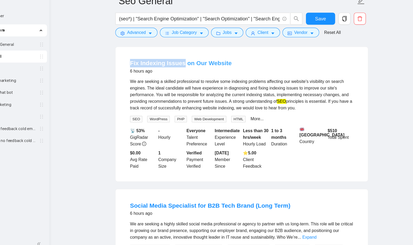
click at [191, 89] on li "Fix Indexing Issues on Our Website 6 hours ago We are seeking a skilled profess…" at bounding box center [243, 121] width 209 height 106
copy link "Fix Indexing Issues"
click at [147, 49] on span "Advanced" at bounding box center [150, 49] width 16 height 6
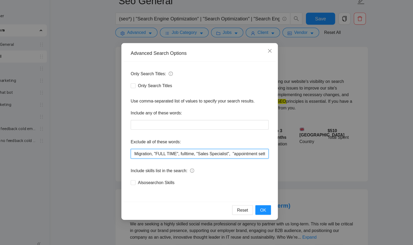
click at [148, 154] on input "Migration, "FULL TIME", fulltime, "Sales Specialist", "appointment setter", "Pr…" at bounding box center [206, 155] width 121 height 8
paste input "Fix Indexing Issues"
type input ""Fix Indexing Issues", Migration, "FULL TIME", fulltime, "Sales Specialist", "a…"
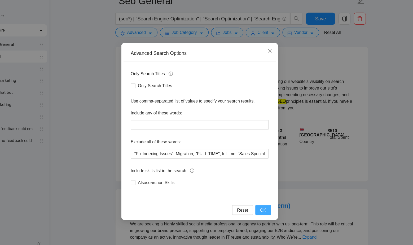
click at [264, 206] on span "OK" at bounding box center [262, 205] width 5 height 6
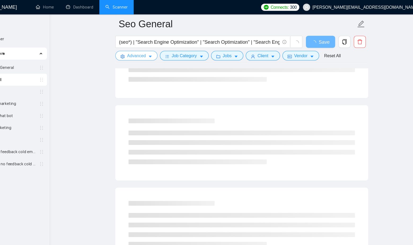
scroll to position [0, 0]
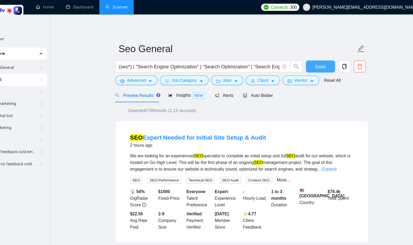
click at [311, 56] on span "Save" at bounding box center [313, 58] width 10 height 7
click at [231, 71] on span "Jobs" at bounding box center [231, 71] width 8 height 6
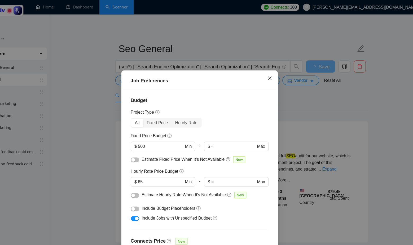
click at [266, 72] on span "Close" at bounding box center [268, 69] width 14 height 14
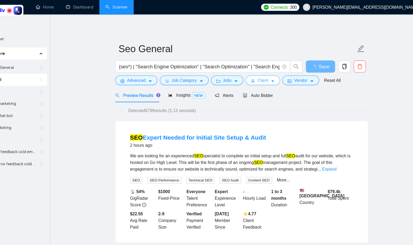
click at [268, 67] on button "Client" at bounding box center [262, 70] width 30 height 8
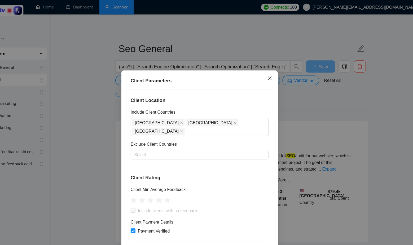
click at [269, 69] on icon "close" at bounding box center [268, 69] width 4 height 4
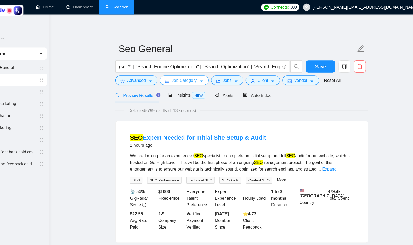
click at [199, 72] on span "Job Category" at bounding box center [193, 71] width 22 height 6
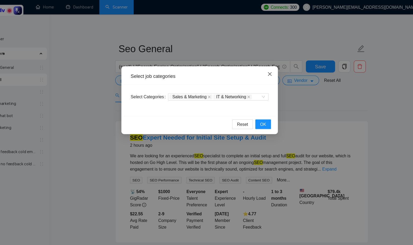
click at [266, 67] on icon "close" at bounding box center [268, 65] width 4 height 4
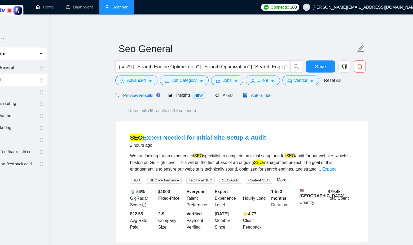
click at [266, 84] on span "Auto Bidder" at bounding box center [257, 84] width 26 height 4
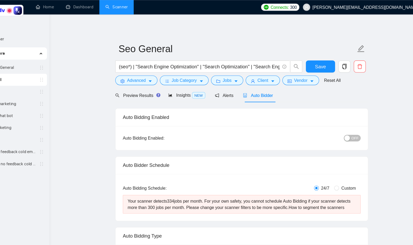
checkbox input "true"
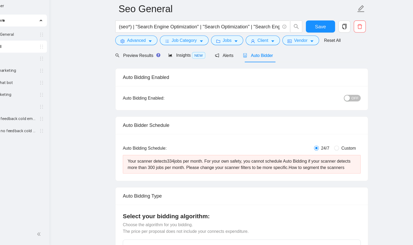
scroll to position [10, 0]
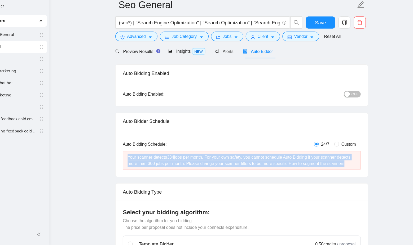
drag, startPoint x: 161, startPoint y: 180, endPoint x: 144, endPoint y: 169, distance: 21.1
click at [144, 169] on div "Your scanner detects 334 jobs per month. For your own safety, you cannot schedu…" at bounding box center [243, 170] width 201 height 12
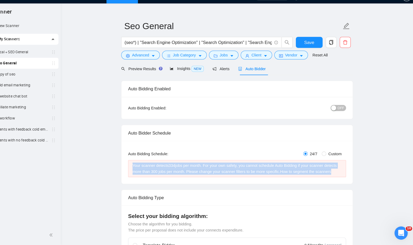
scroll to position [13, 0]
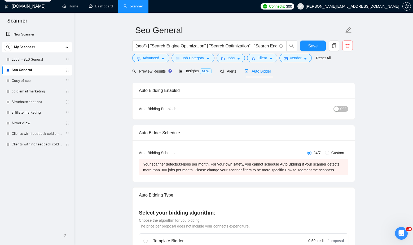
click at [194, 88] on div "Auto Bidding Enabled" at bounding box center [243, 90] width 209 height 15
click at [316, 45] on span "Save" at bounding box center [313, 46] width 10 height 7
checkbox input "true"
click at [336, 47] on icon "copy" at bounding box center [333, 45] width 5 height 5
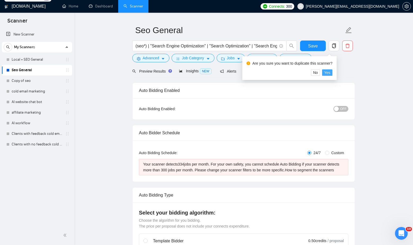
click at [330, 74] on span "Yes" at bounding box center [327, 73] width 6 height 6
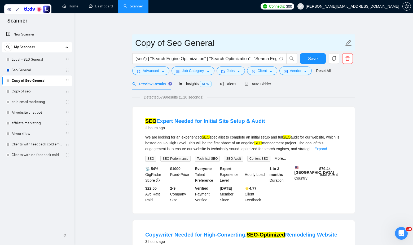
drag, startPoint x: 167, startPoint y: 42, endPoint x: 119, endPoint y: 40, distance: 47.5
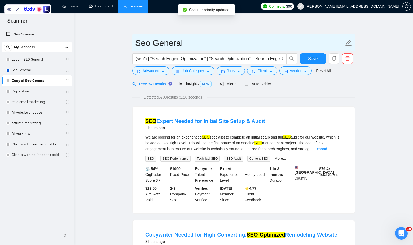
click at [203, 39] on input "Seo General" at bounding box center [239, 42] width 209 height 13
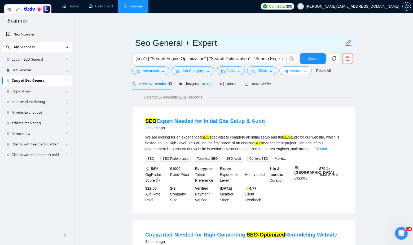
type input "Seo General + Expert"
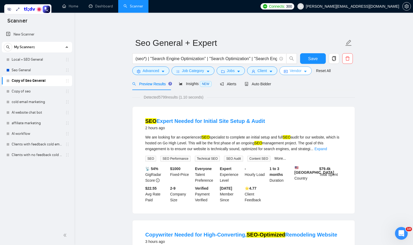
click at [296, 70] on span "Vendor" at bounding box center [295, 71] width 12 height 6
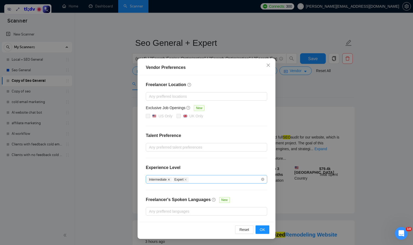
click at [169, 179] on icon "close" at bounding box center [169, 179] width 2 height 2
click at [262, 213] on button "OK" at bounding box center [262, 229] width 14 height 8
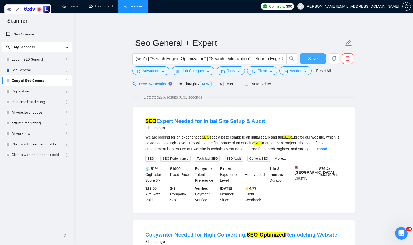
click at [314, 58] on span "Save" at bounding box center [313, 58] width 10 height 7
click at [40, 71] on link "Seo General" at bounding box center [37, 70] width 50 height 11
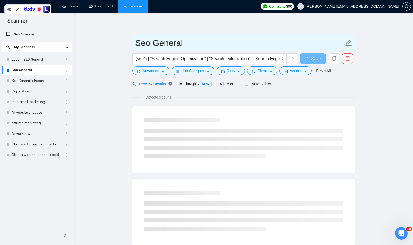
click at [188, 44] on input "Seo General" at bounding box center [239, 42] width 209 height 13
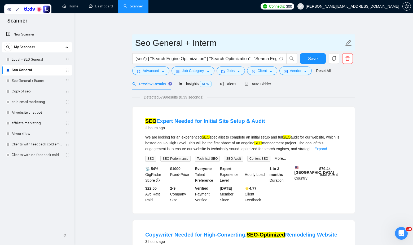
type input "Seo General + Interm"
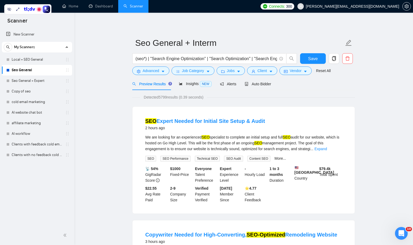
click at [307, 66] on div "Save" at bounding box center [313, 59] width 28 height 13
click at [306, 69] on button "Vendor" at bounding box center [295, 70] width 32 height 8
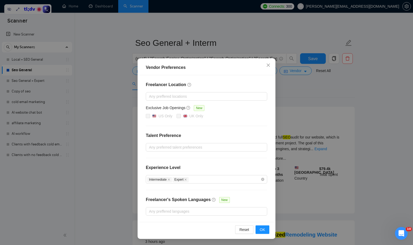
scroll to position [0, 0]
click at [187, 180] on icon "close" at bounding box center [185, 179] width 3 height 3
click at [261, 213] on span "OK" at bounding box center [262, 229] width 5 height 6
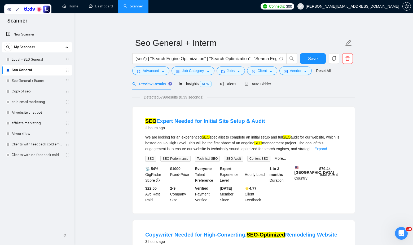
scroll to position [0, 0]
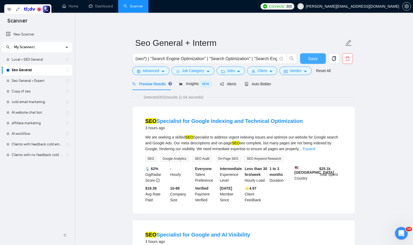
click at [308, 58] on span "Save" at bounding box center [313, 58] width 10 height 7
click at [267, 85] on span "Auto Bidder" at bounding box center [257, 84] width 26 height 4
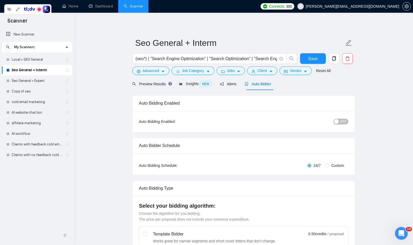
checkbox input "true"
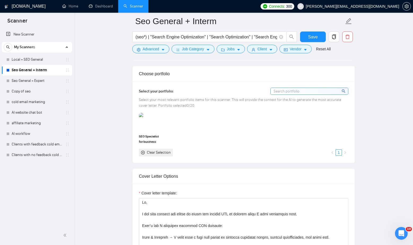
scroll to position [470, 0]
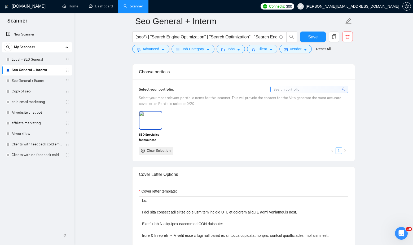
click at [148, 122] on img at bounding box center [150, 119] width 22 height 17
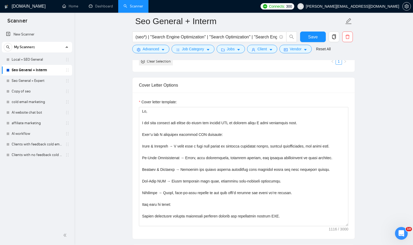
scroll to position [559, 0]
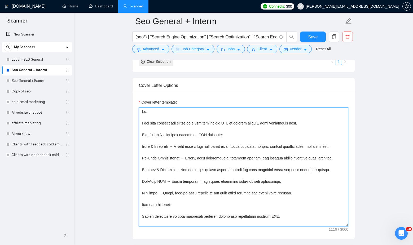
click at [152, 111] on textarea "Cover letter template:" at bounding box center [243, 166] width 209 height 119
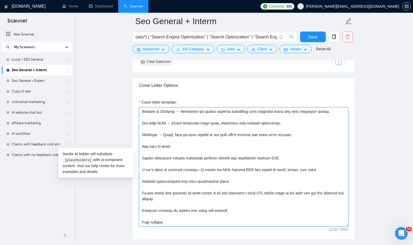
scroll to position [0, 0]
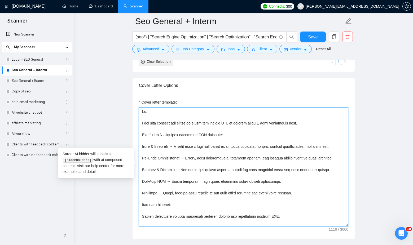
click at [152, 111] on textarea "Cover letter template:" at bounding box center [243, 166] width 209 height 119
drag, startPoint x: 148, startPoint y: 113, endPoint x: 141, endPoint y: 110, distance: 7.2
click at [141, 110] on textarea "Cover letter template:" at bounding box center [243, 166] width 209 height 119
paste textarea "[Write a personal greeting using the client's name or company name (if provided…"
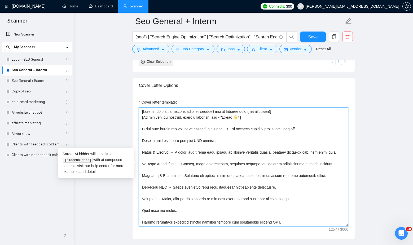
click at [142, 113] on textarea "Cover letter template:" at bounding box center [243, 166] width 209 height 119
click at [232, 118] on textarea "Cover letter template:" at bounding box center [243, 166] width 209 height 119
drag, startPoint x: 285, startPoint y: 112, endPoint x: 138, endPoint y: 109, distance: 147.3
click at [138, 109] on div "Cover letter template:" at bounding box center [243, 166] width 222 height 146
click at [202, 123] on textarea "Cover letter template:" at bounding box center [243, 166] width 209 height 119
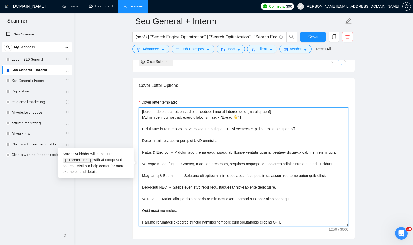
drag, startPoint x: 237, startPoint y: 117, endPoint x: 232, endPoint y: 118, distance: 5.3
click at [232, 118] on textarea "Cover letter template:" at bounding box center [243, 166] width 209 height 119
click at [236, 124] on textarea "Cover letter template:" at bounding box center [243, 166] width 209 height 119
drag, startPoint x: 238, startPoint y: 129, endPoint x: 232, endPoint y: 130, distance: 6.4
click at [232, 130] on textarea "Cover letter template:" at bounding box center [243, 166] width 209 height 119
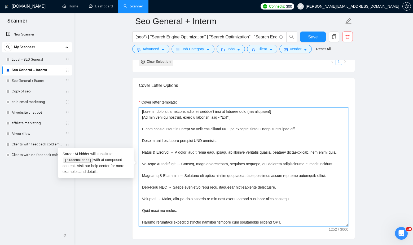
click at [199, 138] on textarea "Cover letter template:" at bounding box center [243, 166] width 209 height 119
drag, startPoint x: 310, startPoint y: 130, endPoint x: 137, endPoint y: 130, distance: 173.2
click at [137, 130] on div "Cover letter template:" at bounding box center [243, 166] width 222 height 146
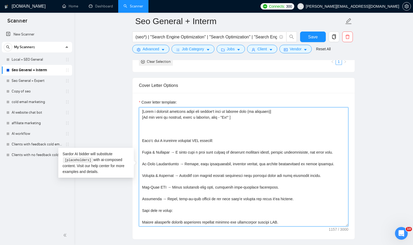
paste textarea "Creating [delivered result from job post and add real catchy % of possible achi…"
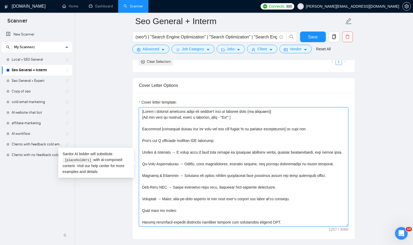
drag, startPoint x: 157, startPoint y: 128, endPoint x: 137, endPoint y: 128, distance: 20.1
click at [137, 128] on div "Cover letter template:" at bounding box center [243, 166] width 222 height 146
click at [277, 115] on textarea "Cover letter template:" at bounding box center [243, 166] width 209 height 119
click at [172, 128] on textarea "Cover letter template:" at bounding box center [243, 166] width 209 height 119
drag, startPoint x: 164, startPoint y: 128, endPoint x: 268, endPoint y: 127, distance: 103.8
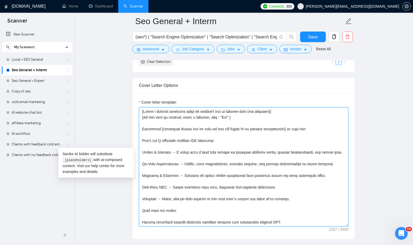
click at [268, 127] on textarea "Cover letter template:" at bounding box center [243, 166] width 209 height 119
click at [314, 127] on textarea "Cover letter template:" at bounding box center [243, 166] width 209 height 119
drag, startPoint x: 307, startPoint y: 129, endPoint x: 317, endPoint y: 129, distance: 10.1
click at [317, 129] on textarea "Cover letter template:" at bounding box center [243, 166] width 209 height 119
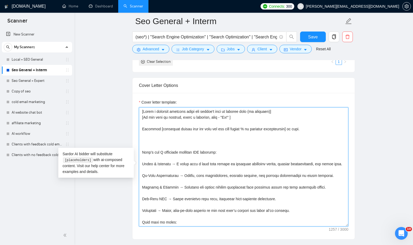
paste textarea "Here’s how I’ll help you: ✅ [Strategy 1] to [Expected Result] ✅ [Strategy 2] to…"
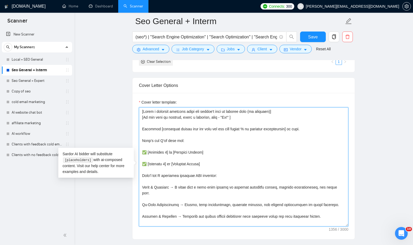
click at [203, 159] on textarea "Cover letter template:" at bounding box center [243, 166] width 209 height 119
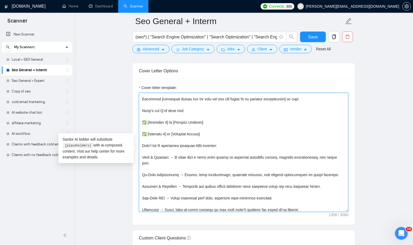
scroll to position [16, 0]
drag, startPoint x: 221, startPoint y: 144, endPoint x: 138, endPoint y: 147, distance: 83.2
click at [138, 147] on div "Cover letter template:" at bounding box center [243, 151] width 222 height 146
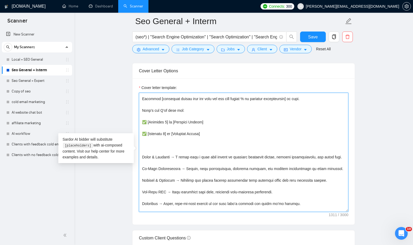
drag, startPoint x: 184, startPoint y: 111, endPoint x: 140, endPoint y: 111, distance: 44.2
click at [140, 111] on textarea "Cover letter template:" at bounding box center [243, 152] width 209 height 119
paste textarea "typically approach SEO projects"
click at [152, 151] on textarea "Cover letter template:" at bounding box center [243, 152] width 209 height 119
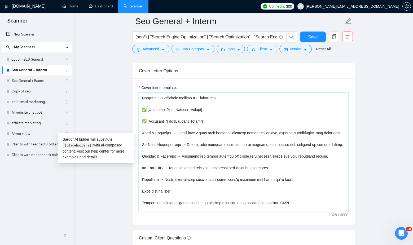
scroll to position [27, 0]
drag, startPoint x: 209, startPoint y: 123, endPoint x: 132, endPoint y: 120, distance: 76.3
click at [132, 120] on div "Cover letter template:" at bounding box center [243, 151] width 222 height 146
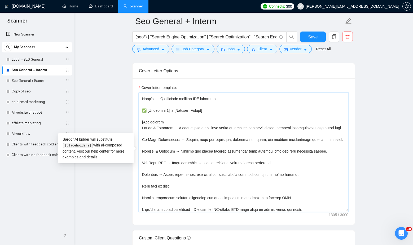
drag, startPoint x: 208, startPoint y: 111, endPoint x: 125, endPoint y: 111, distance: 83.1
click at [157, 115] on textarea "Cover letter template:" at bounding box center [243, 152] width 209 height 119
paste textarea "✅ [Strategy 1] to [Expected Result]"
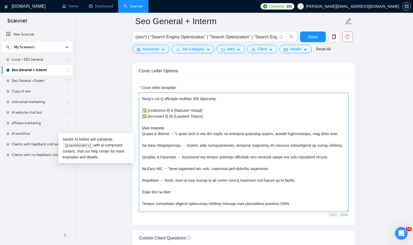
click at [167, 128] on textarea "Cover letter template:" at bounding box center [243, 152] width 209 height 119
click at [167, 117] on textarea "Cover letter template:" at bounding box center [243, 152] width 209 height 119
click at [206, 128] on textarea "Cover letter template:" at bounding box center [243, 152] width 209 height 119
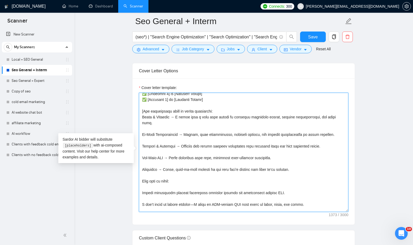
scroll to position [44, 0]
click at [314, 165] on textarea "Cover letter template:" at bounding box center [243, 152] width 209 height 119
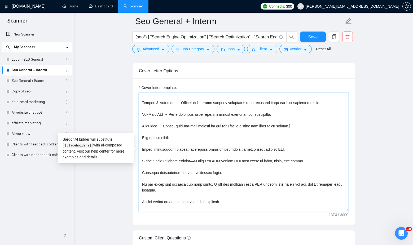
scroll to position [581, 0]
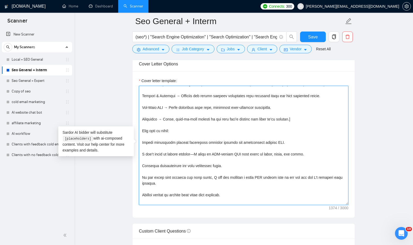
drag, startPoint x: 142, startPoint y: 130, endPoint x: 230, endPoint y: 163, distance: 93.8
click at [230, 163] on textarea "Cover letter template:" at bounding box center [243, 145] width 209 height 119
click at [243, 144] on textarea "Cover letter template:" at bounding box center [243, 145] width 209 height 119
click at [213, 147] on textarea "Cover letter template:" at bounding box center [243, 145] width 209 height 119
drag, startPoint x: 142, startPoint y: 124, endPoint x: 241, endPoint y: 161, distance: 105.8
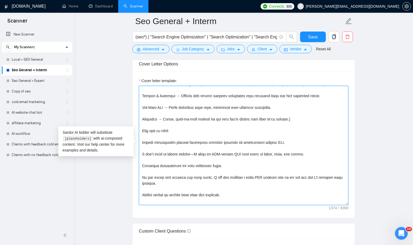
click at [241, 161] on textarea "Cover letter template:" at bounding box center [243, 145] width 209 height 119
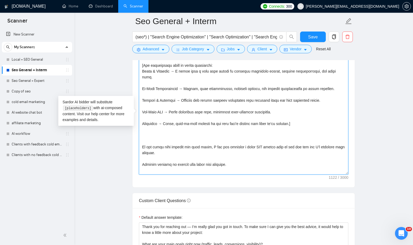
scroll to position [612, 0]
drag, startPoint x: 241, startPoint y: 158, endPoint x: 140, endPoint y: 158, distance: 101.2
click at [140, 158] on textarea "Cover letter template:" at bounding box center [243, 114] width 209 height 119
drag, startPoint x: 170, startPoint y: 171, endPoint x: 141, endPoint y: 158, distance: 32.0
click at [141, 158] on textarea "Cover letter template:" at bounding box center [243, 114] width 209 height 119
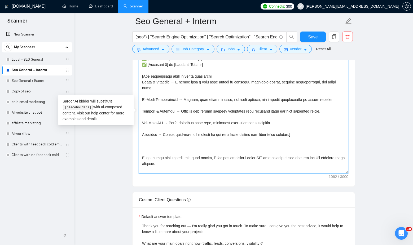
scroll to position [47, 0]
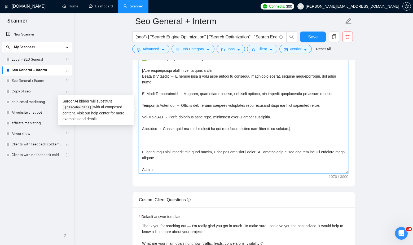
click at [148, 169] on textarea "Cover letter template:" at bounding box center [243, 114] width 209 height 119
click at [158, 137] on textarea "Cover letter template:" at bounding box center [243, 114] width 209 height 119
paste textarea "[ Add the open question about his job description at the end of this cover lett…"
drag, startPoint x: 170, startPoint y: 149, endPoint x: 138, endPoint y: 144, distance: 32.2
click at [139, 144] on textarea "Cover letter template:" at bounding box center [243, 114] width 209 height 119
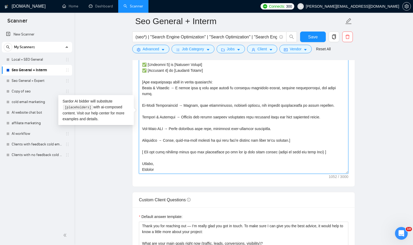
scroll to position [29, 0]
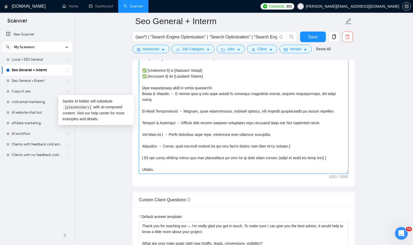
click at [144, 151] on textarea "Cover letter template:" at bounding box center [243, 114] width 209 height 119
click at [326, 149] on textarea "Cover letter template:" at bounding box center [243, 114] width 209 height 119
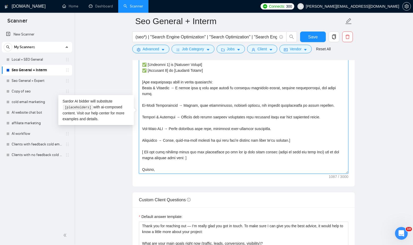
paste textarea "If you share your website and main goals, I can put together a quick SEO action…"
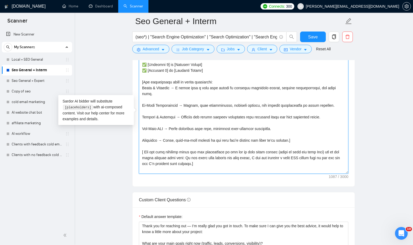
scroll to position [41, 0]
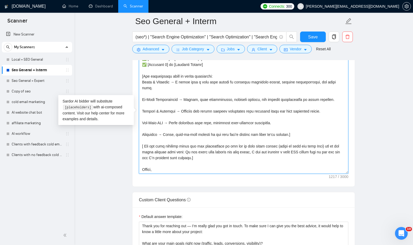
click at [181, 146] on textarea "Cover letter template:" at bounding box center [243, 114] width 209 height 119
click at [209, 152] on textarea "Cover letter template:" at bounding box center [243, 114] width 209 height 119
click at [208, 153] on textarea "Cover letter template:" at bounding box center [243, 114] width 209 height 119
click at [178, 146] on textarea "Cover letter template:" at bounding box center [243, 114] width 209 height 119
click at [190, 133] on textarea "Cover letter template:" at bounding box center [243, 114] width 209 height 119
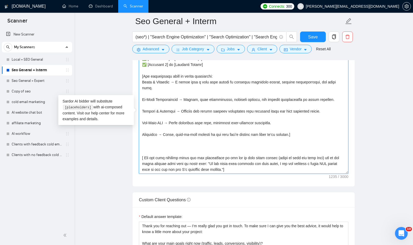
click at [163, 141] on textarea "Cover letter template:" at bounding box center [243, 114] width 209 height 119
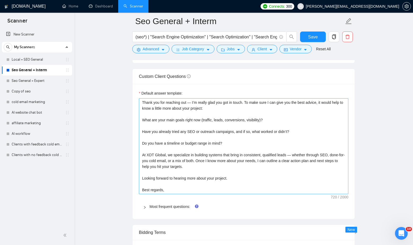
scroll to position [736, 0]
type textarea "[Lorem i dolorsit ametcons adipi eli seddoe't inci ut laboree dolo (ma aliquaen…"
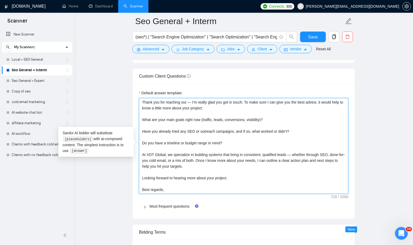
drag, startPoint x: 167, startPoint y: 192, endPoint x: 139, endPoint y: 100, distance: 96.2
click at [139, 100] on textarea "Thank you for reaching out — I’m really glad you got in touch. To make sure I c…" at bounding box center [243, 146] width 209 height 96
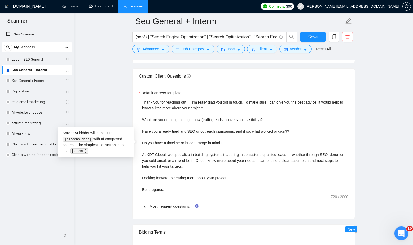
click at [375, 213] on html at bounding box center [400, 232] width 13 height 13
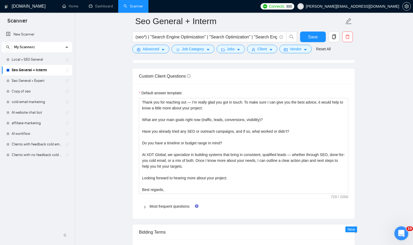
click at [375, 213] on div "Открыть службу сообщений Intercom" at bounding box center [399, 232] width 17 height 17
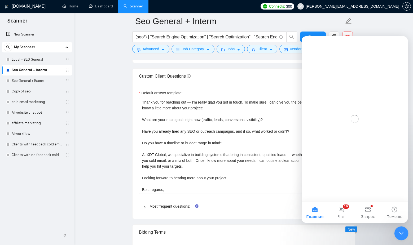
scroll to position [0, 0]
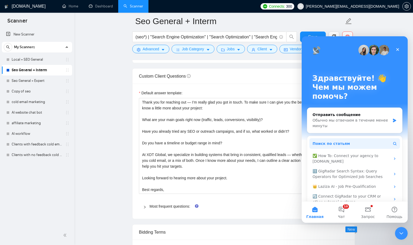
click at [335, 145] on span "Поиск по статьям" at bounding box center [330, 144] width 37 height 6
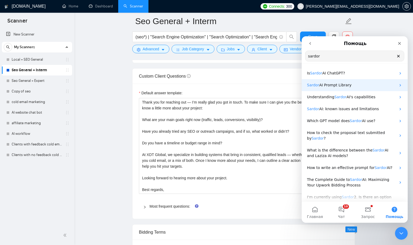
type input "sardor"
click at [375, 83] on icon "Мессенджер Intercom" at bounding box center [400, 85] width 4 height 4
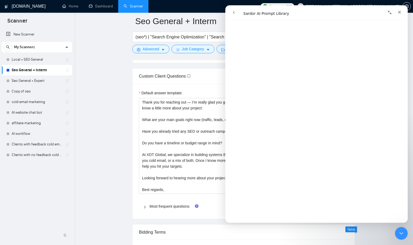
scroll to position [1216, 0]
click at [159, 126] on textarea "Thank you for reaching out — I’m really glad you got in touch. To make sure I c…" at bounding box center [243, 146] width 209 height 96
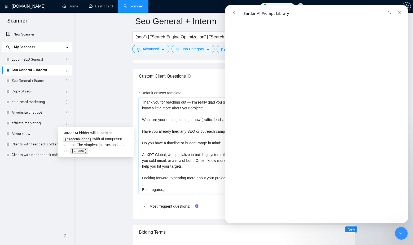
drag, startPoint x: 166, startPoint y: 188, endPoint x: 142, endPoint y: 96, distance: 94.7
click at [142, 96] on div "Default answer template: Thank you for reaching out — I’m really glad you got i…" at bounding box center [243, 142] width 209 height 104
type textarea "ç"
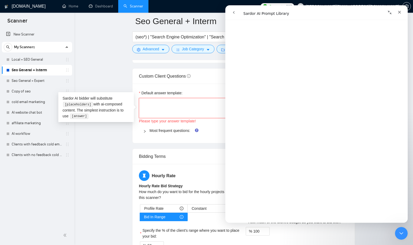
paste textarea "If you share your website and main goals, I can put together a quick SEO action…"
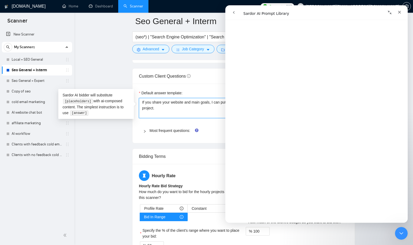
click at [156, 100] on textarea "If you share your website and main goals, I can put together a quick SEO action…" at bounding box center [243, 108] width 209 height 20
drag, startPoint x: 168, startPoint y: 111, endPoint x: 138, endPoint y: 97, distance: 32.7
click at [138, 97] on div "Default answer template: If you share your website and main goals, I can put to…" at bounding box center [243, 113] width 222 height 59
paste textarea
type textarea "If you share your website and main goals, I can put together a quick SEO action…"
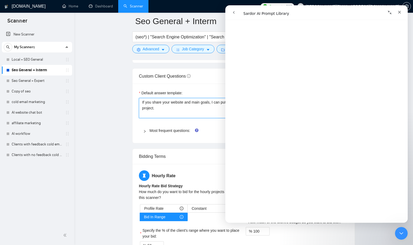
click at [158, 108] on textarea "If you share your website and main goals, I can put together a quick SEO action…" at bounding box center [243, 108] width 209 height 20
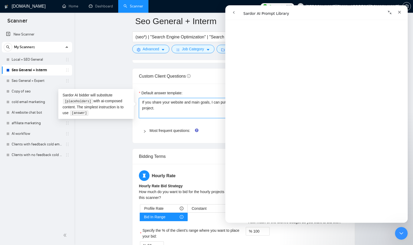
drag, startPoint x: 170, startPoint y: 108, endPoint x: 136, endPoint y: 99, distance: 34.7
paste textarea "[Based on the provided context, craft a positive, human-like response that addr…"
type textarea "[Based on the provided context, craft a positive, human-like response that addr…"
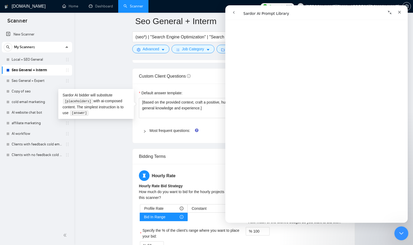
click at [375, 213] on icon "Закрыть службу сообщений Intercom" at bounding box center [400, 232] width 6 height 6
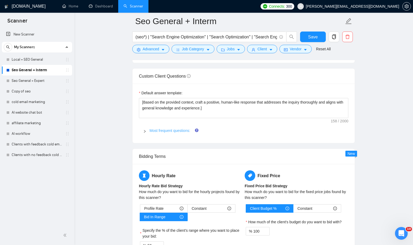
click at [179, 129] on link "Most frequent questions:" at bounding box center [169, 130] width 41 height 4
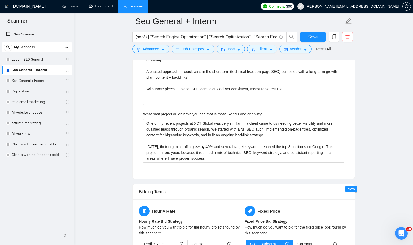
scroll to position [1224, 0]
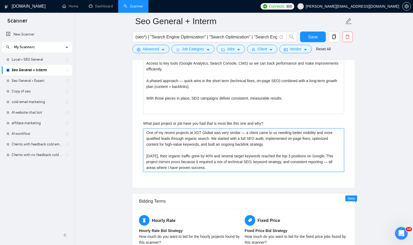
click at [247, 132] on why\? "One of my recent projects at XDT Global was very similar — a client came to us …" at bounding box center [243, 149] width 201 height 43
type why\? "One of my recent projects at XDT Global was very similar a client came to us ne…"
type why\? "One of my recent projects at XDT Global was very similar - a client came to us …"
click at [273, 155] on why\? "One of my recent projects at XDT Global was very similar - a client came to us …" at bounding box center [243, 149] width 201 height 43
click at [166, 168] on why\? "One of my recent projects at XDT Global was very similar - a client came to us …" at bounding box center [243, 149] width 201 height 43
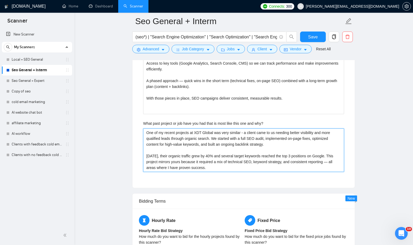
type why\? "One of my recent projects at XDT Global was very similar - a client came to us …"
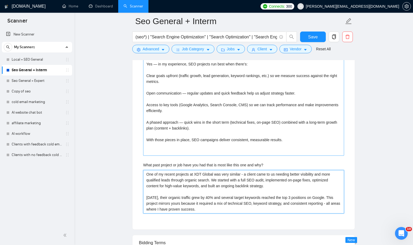
scroll to position [1177, 0]
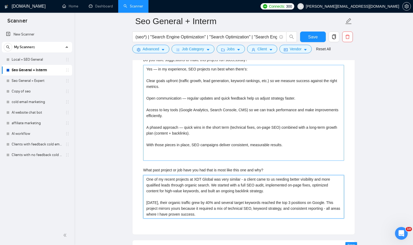
type why\? "One of my recent projects at XDT Global was very similar - a client came to us …"
click at [183, 126] on successfully\? "Yes — in my experience, SEO projects run best when there’s: Clear goals upfront…" at bounding box center [243, 113] width 201 height 96
type successfully\? "Yes — in my experience, SEO projects run best when there’s: Clear goals upfront…"
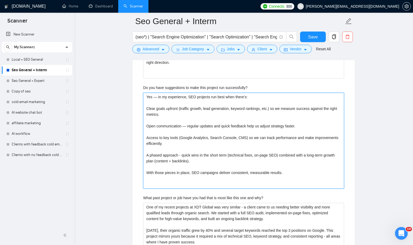
scroll to position [1149, 0]
click at [186, 127] on successfully\? "Yes — in my experience, SEO projects run best when there’s: Clear goals upfront…" at bounding box center [243, 141] width 201 height 96
type successfully\? "Yes — in my experience, SEO projects run best when there’s: Clear goals upfront…"
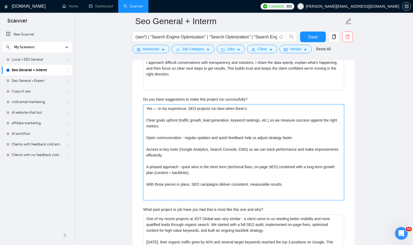
click at [155, 109] on successfully\? "Yes — in my experience, SEO projects run best when there’s: Clear goals upfront…" at bounding box center [243, 152] width 201 height 96
type successfully\? "Yes in my experience, SEO projects run best when there’s: Clear goals upfront (…"
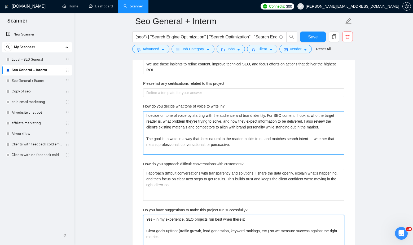
scroll to position [1018, 0]
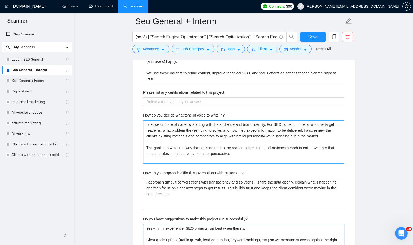
type successfully\? "Yes - in my experience, SEO projects run best when there’s: Clear goals upfront…"
click at [317, 155] on in\? "I decide on tone of voice by starting with the audience and brand identity. For…" at bounding box center [243, 141] width 201 height 43
type in\? "I decide on tone of voice by starting with the audience and brand identity. For…"
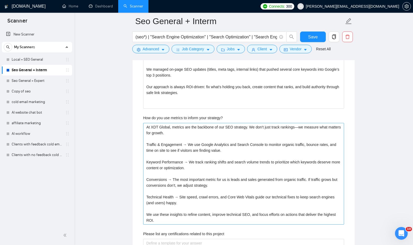
scroll to position [872, 0]
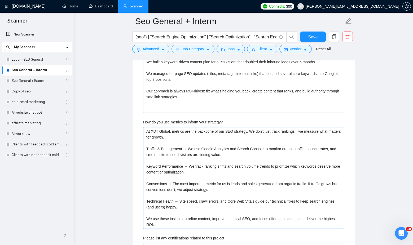
type in\? "I decide on tone of voice by starting with the audience and brand identity. For…"
click at [303, 132] on strategy\? "At XDT Global, metrics are the backbone of our SEO strategy. We don’t just trac…" at bounding box center [243, 178] width 201 height 102
type strategy\? "At XDT Global, metrics are the backbone of our SEO strategy. We don’t just trac…"
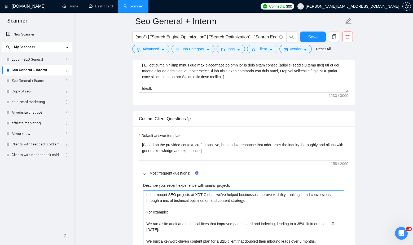
scroll to position [738, 0]
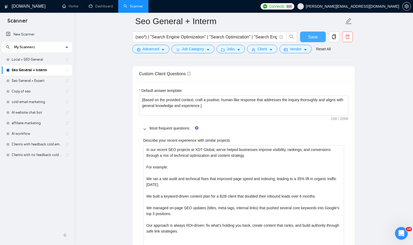
type strategy\? "At XDT Global, metrics are the backbone of our SEO strategy. We don’t just trac…"
click at [316, 38] on span "Save" at bounding box center [313, 37] width 10 height 7
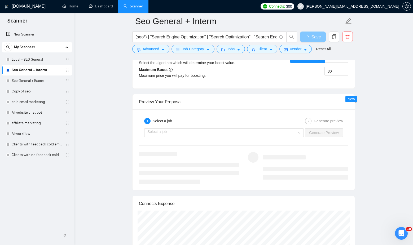
scroll to position [1003, 0]
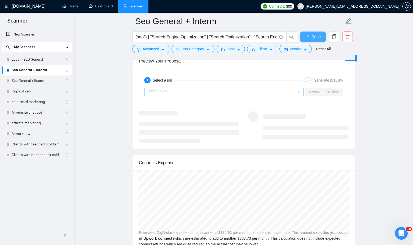
checkbox input "true"
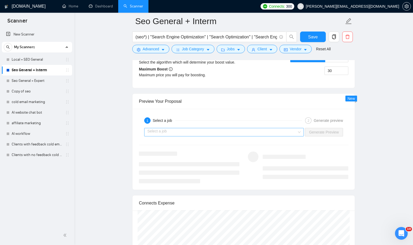
click at [229, 133] on input "search" at bounding box center [221, 132] width 149 height 8
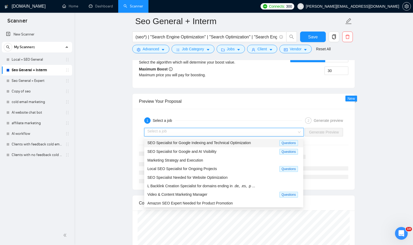
click at [224, 143] on span "SEO Specialist for Google Indexing and Technical Optimization" at bounding box center [198, 143] width 103 height 4
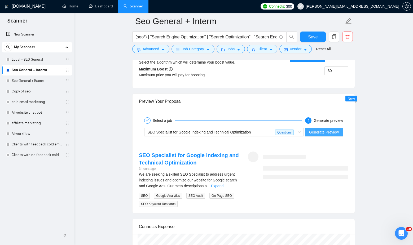
click at [325, 131] on span "Generate Preview" at bounding box center [324, 132] width 30 height 6
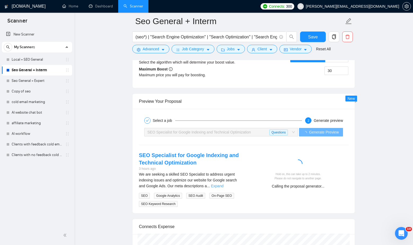
click at [223, 186] on link "Expand" at bounding box center [217, 186] width 12 height 4
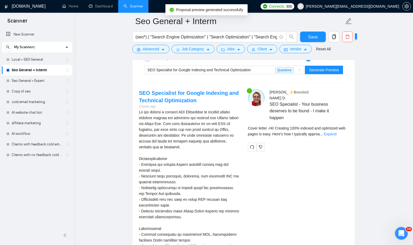
scroll to position [1066, 0]
click at [336, 131] on link "Expand" at bounding box center [330, 133] width 12 height 4
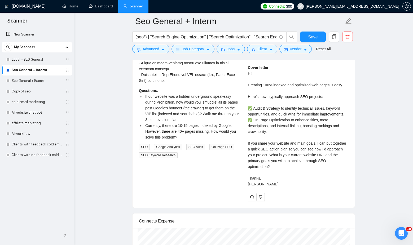
scroll to position [1272, 0]
drag, startPoint x: 288, startPoint y: 166, endPoint x: 290, endPoint y: 181, distance: 15.5
click at [291, 181] on div "Cover letter Hi! Creating 100% indexed and optimized web pages is easy. Here’s …" at bounding box center [298, 125] width 100 height 122
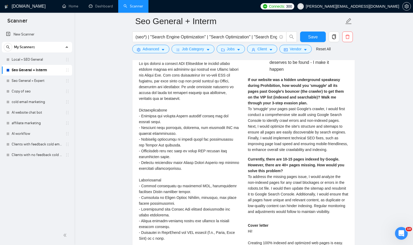
scroll to position [1117, 0]
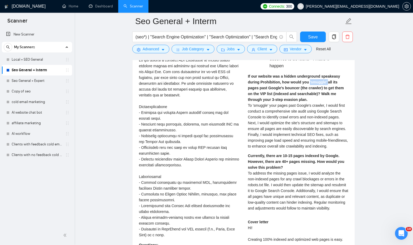
drag, startPoint x: 309, startPoint y: 76, endPoint x: 328, endPoint y: 75, distance: 18.6
click at [328, 75] on strong "If our website was a hidden underground speakeasy during Prohibition, how would…" at bounding box center [296, 88] width 96 height 28
drag, startPoint x: 269, startPoint y: 100, endPoint x: 248, endPoint y: 100, distance: 20.9
click at [248, 103] on span "To 'smuggle' your pages past Google's crawler, I would first conduct a comprehe…" at bounding box center [298, 125] width 100 height 45
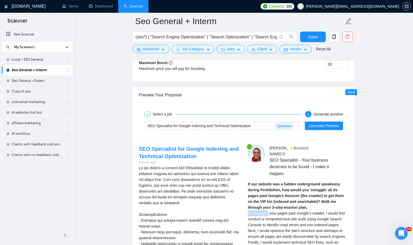
scroll to position [1001, 0]
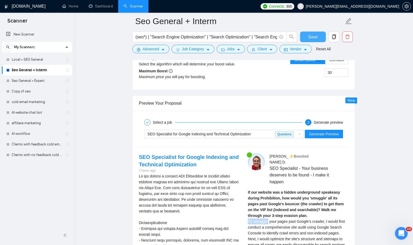
click at [316, 37] on span "Save" at bounding box center [313, 37] width 10 height 7
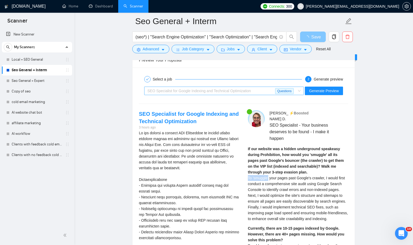
click at [250, 89] on span "SEO Specialist for Google Indexing and Technical Optimization" at bounding box center [198, 91] width 103 height 4
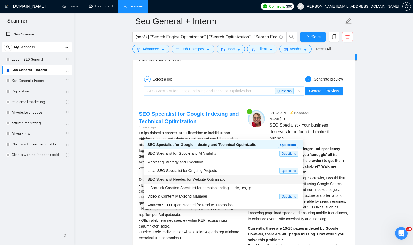
click at [182, 181] on span "SEO Specialist Needed for Website Optimization" at bounding box center [187, 179] width 80 height 4
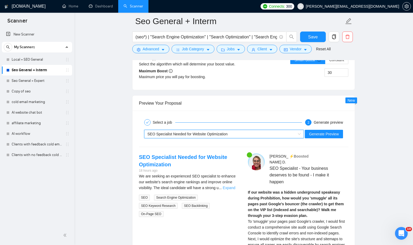
click at [232, 187] on link "Expand" at bounding box center [228, 188] width 12 height 4
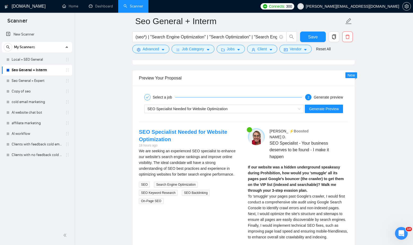
scroll to position [1026, 0]
click at [335, 107] on span "Generate Preview" at bounding box center [324, 109] width 30 height 6
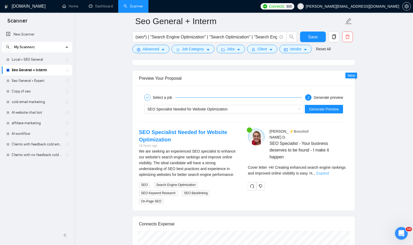
click at [328, 171] on link "Expand" at bounding box center [322, 173] width 12 height 4
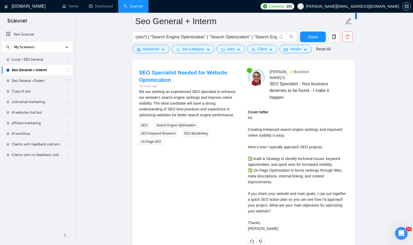
scroll to position [1088, 0]
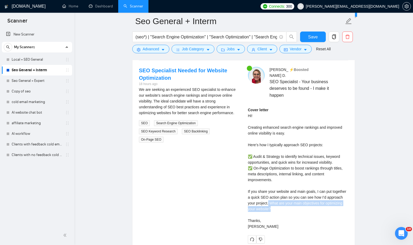
drag, startPoint x: 287, startPoint y: 197, endPoint x: 297, endPoint y: 205, distance: 13.0
click at [297, 205] on div "Cover letter Hi! Creating enhanced search engine rankings and improved online v…" at bounding box center [298, 168] width 100 height 122
click at [308, 39] on span "Save" at bounding box center [313, 37] width 10 height 7
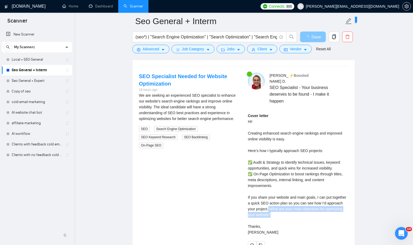
scroll to position [1081, 0]
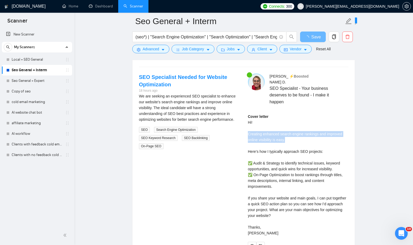
drag, startPoint x: 290, startPoint y: 135, endPoint x: 247, endPoint y: 128, distance: 43.7
click at [247, 128] on div "[PERSON_NAME] ⚡️Boosted SEO Specialist - Your business deserves to be found - I…" at bounding box center [297, 161] width 109 height 177
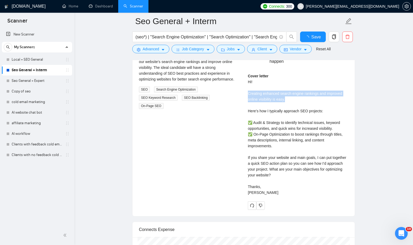
checkbox input "true"
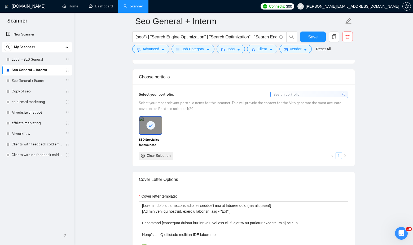
scroll to position [513, 0]
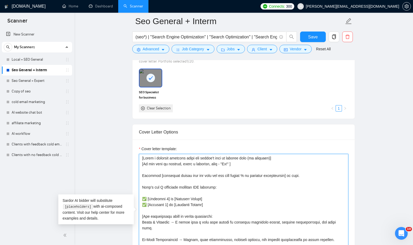
drag, startPoint x: 308, startPoint y: 175, endPoint x: 129, endPoint y: 176, distance: 178.5
paste textarea "I am IMMEDIATELY AVAILABLE to create [delivered result from job post and add a …"
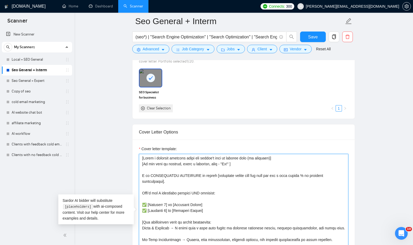
click at [175, 182] on textarea "Cover letter template:" at bounding box center [243, 213] width 209 height 119
drag, startPoint x: 194, startPoint y: 175, endPoint x: 151, endPoint y: 174, distance: 42.9
click at [151, 174] on textarea "Cover letter template:" at bounding box center [243, 213] width 209 height 119
type textarea "[Lorem i dolorsit ametcons adipi eli seddoe't inci ut laboree dolo (ma aliquaen…"
click at [178, 179] on textarea "Cover letter template:" at bounding box center [243, 213] width 209 height 119
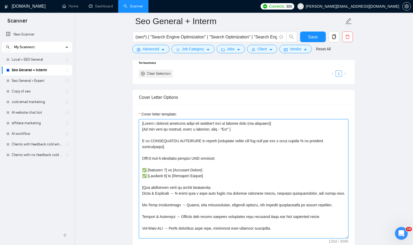
scroll to position [549, 0]
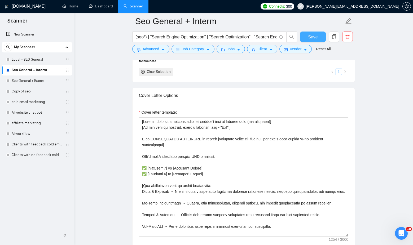
click at [315, 37] on span "Save" at bounding box center [313, 37] width 10 height 7
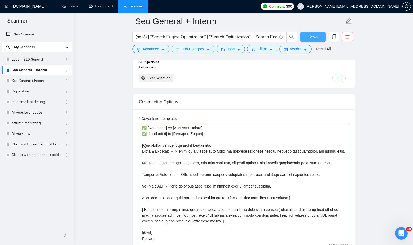
scroll to position [544, 0]
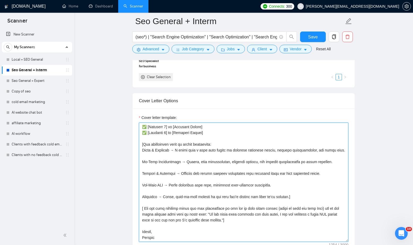
click at [220, 193] on textarea "Cover letter template:" at bounding box center [243, 182] width 209 height 119
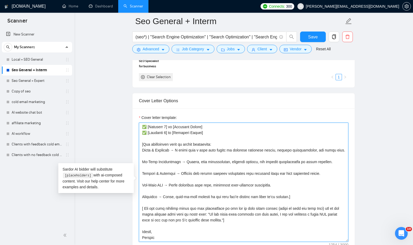
click at [210, 201] on textarea "Cover letter template:" at bounding box center [243, 182] width 209 height 119
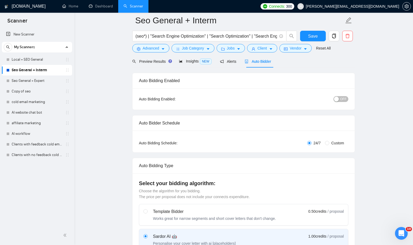
scroll to position [6, 0]
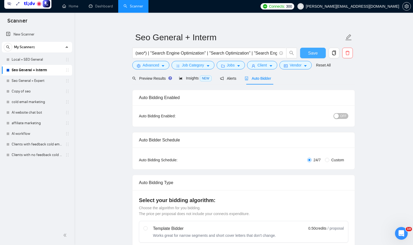
click at [316, 51] on span "Save" at bounding box center [313, 53] width 10 height 7
click at [317, 52] on button "Save" at bounding box center [313, 53] width 26 height 11
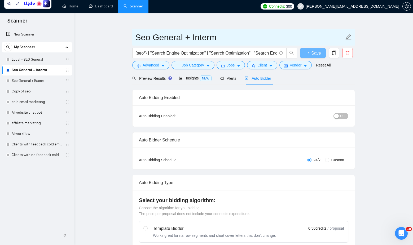
click at [222, 38] on input "Seo General + Interm" at bounding box center [239, 37] width 209 height 13
type input "Seo General + Interm +"
type input "Seo General + Interm +Template"
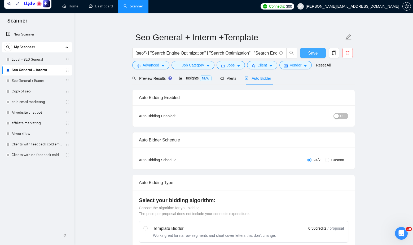
click at [314, 52] on span "Save" at bounding box center [313, 53] width 10 height 7
click at [313, 53] on span "Save" at bounding box center [313, 53] width 10 height 7
checkbox input "true"
